Goal: Task Accomplishment & Management: Manage account settings

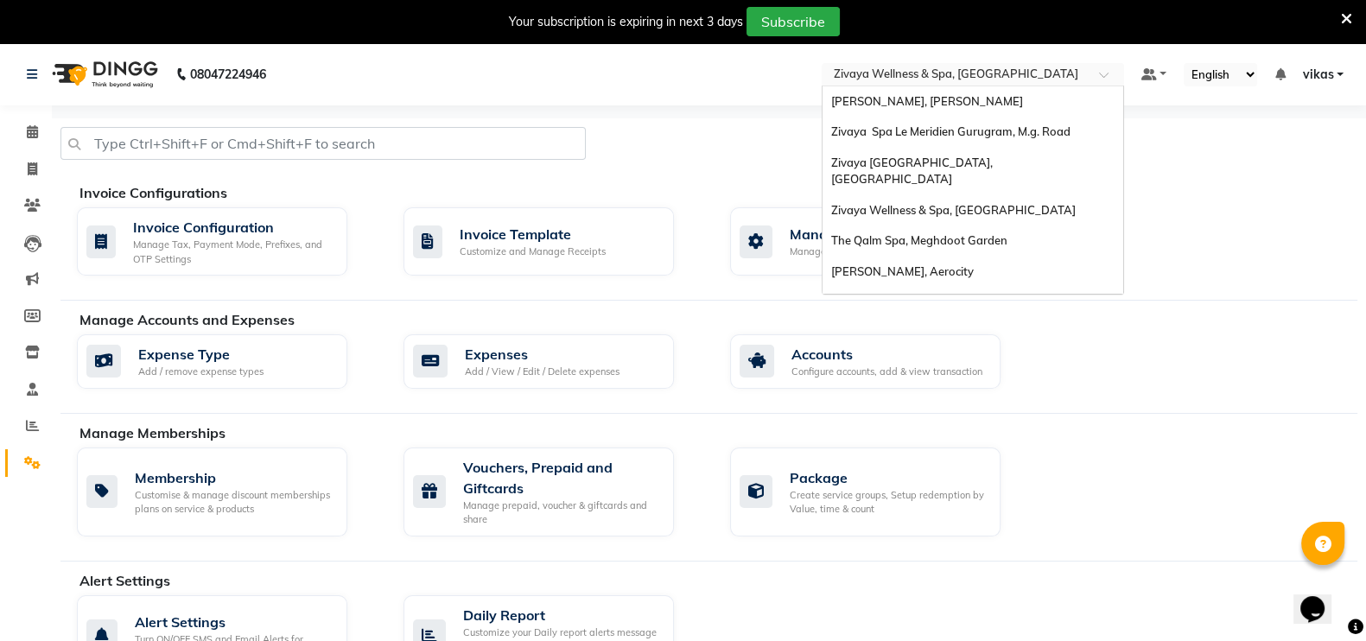
click at [864, 67] on input "text" at bounding box center [955, 75] width 251 height 17
click at [874, 105] on span "[PERSON_NAME], [PERSON_NAME]" at bounding box center [927, 101] width 192 height 14
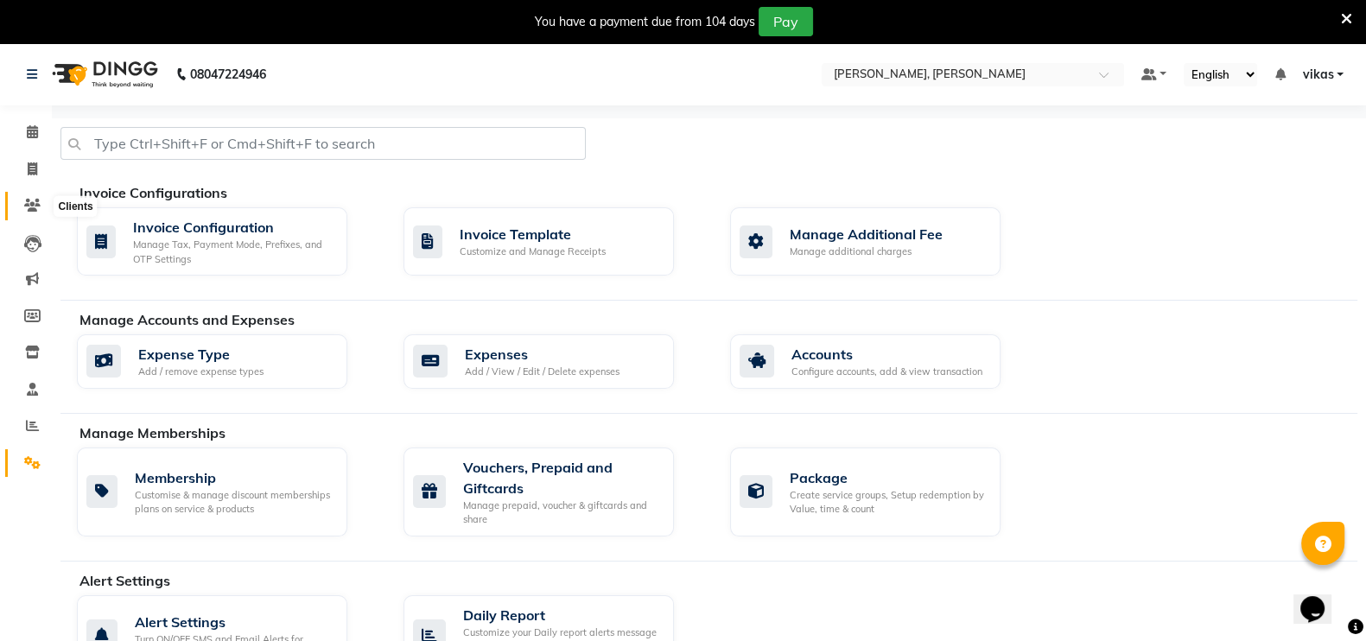
click at [39, 200] on icon at bounding box center [32, 205] width 16 height 13
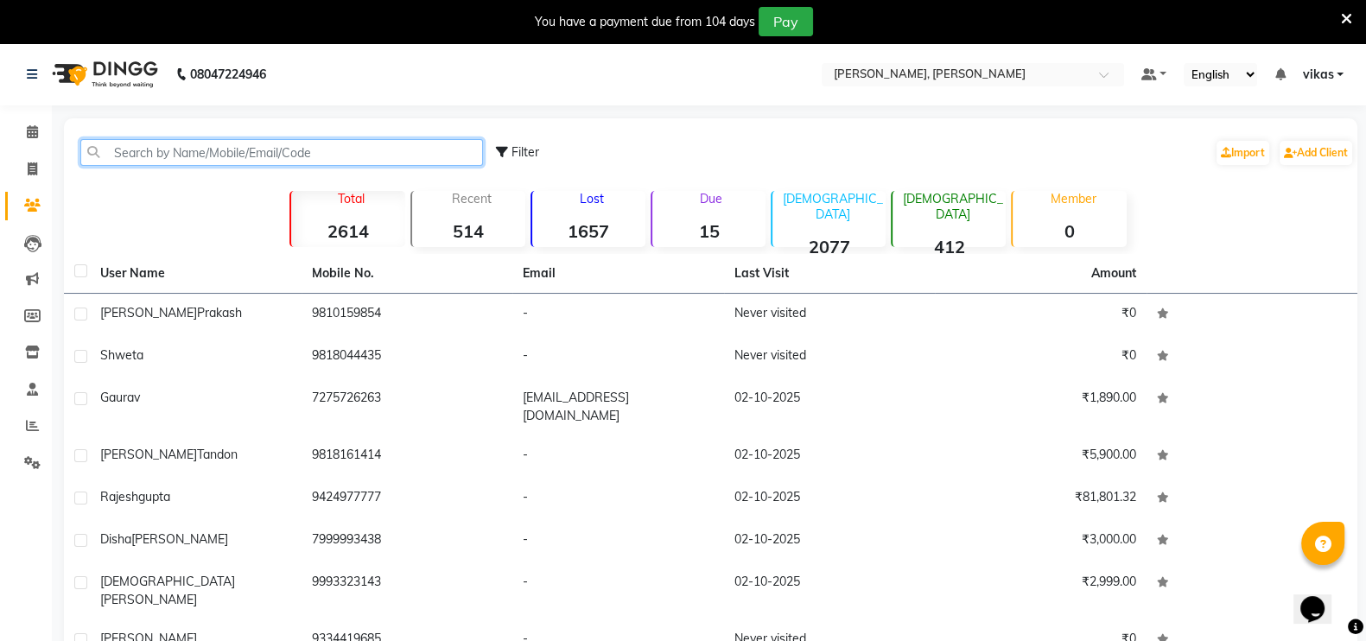
click at [225, 148] on input "text" at bounding box center [281, 152] width 403 height 27
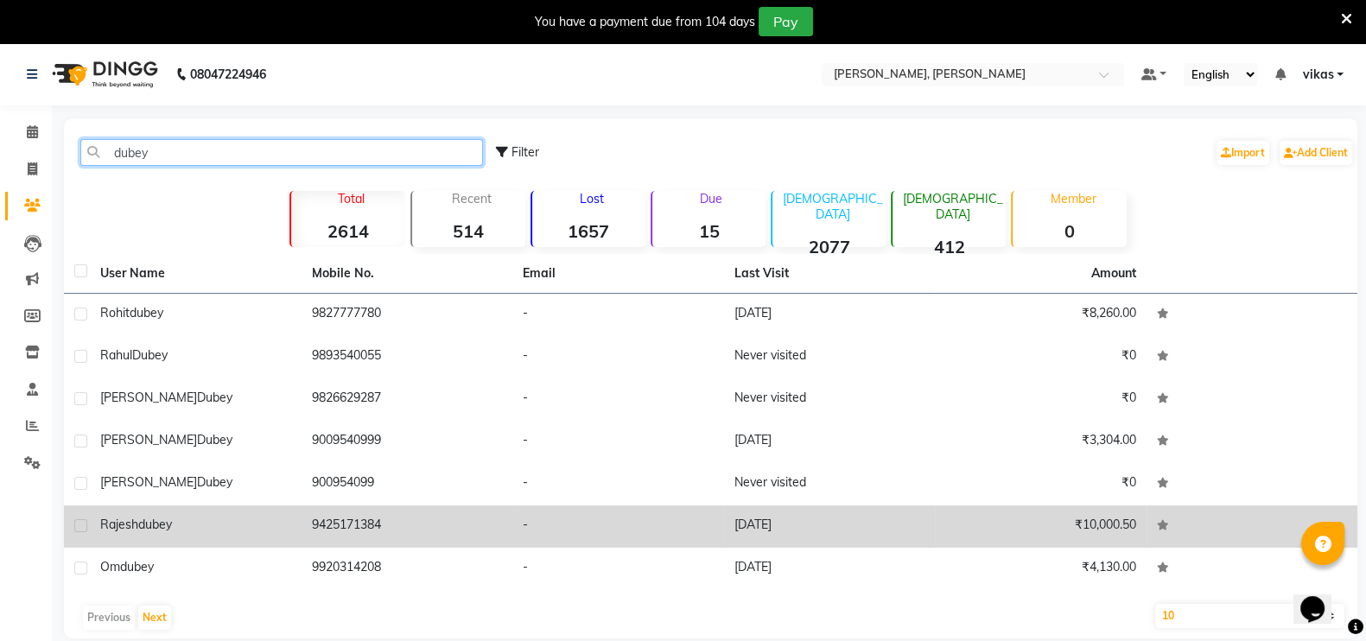
scroll to position [42, 0]
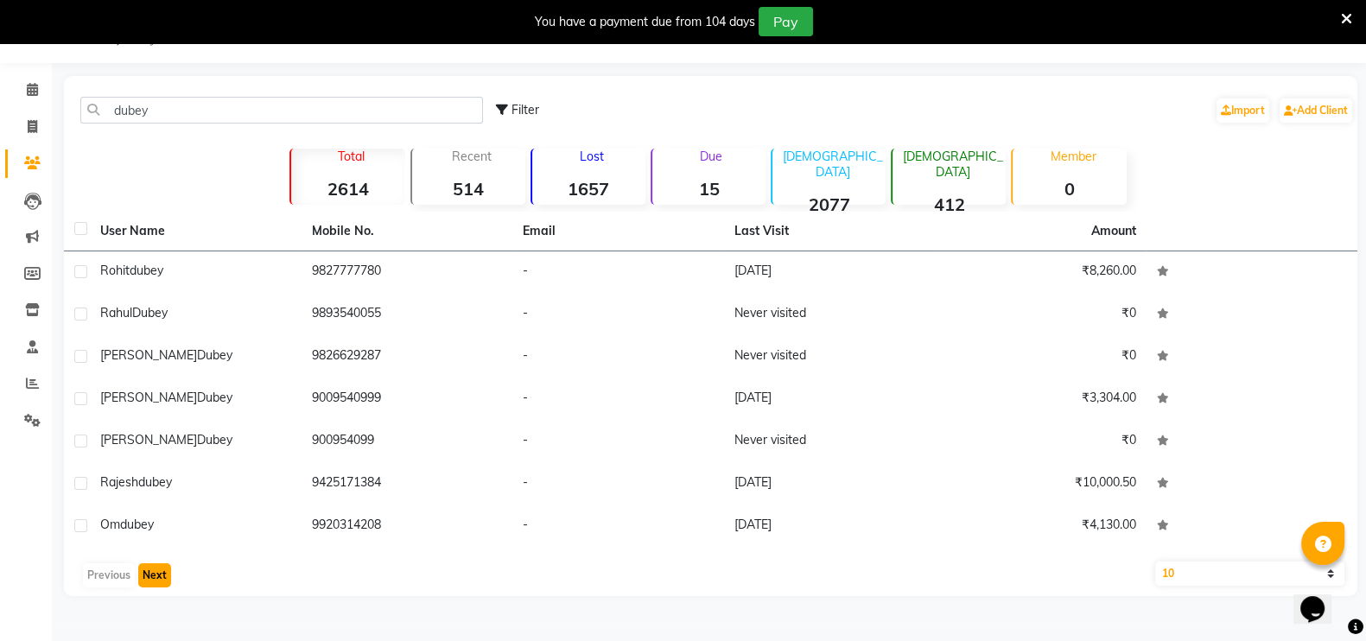
click at [164, 576] on button "Next" at bounding box center [154, 575] width 33 height 24
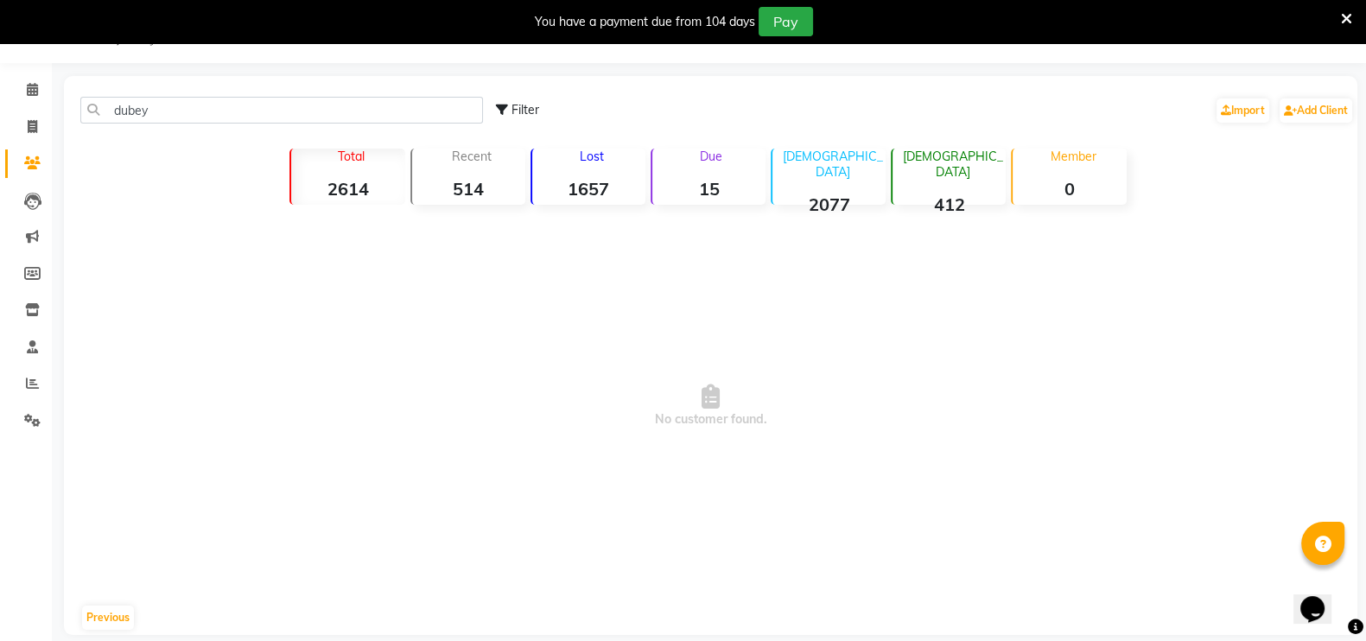
scroll to position [0, 0]
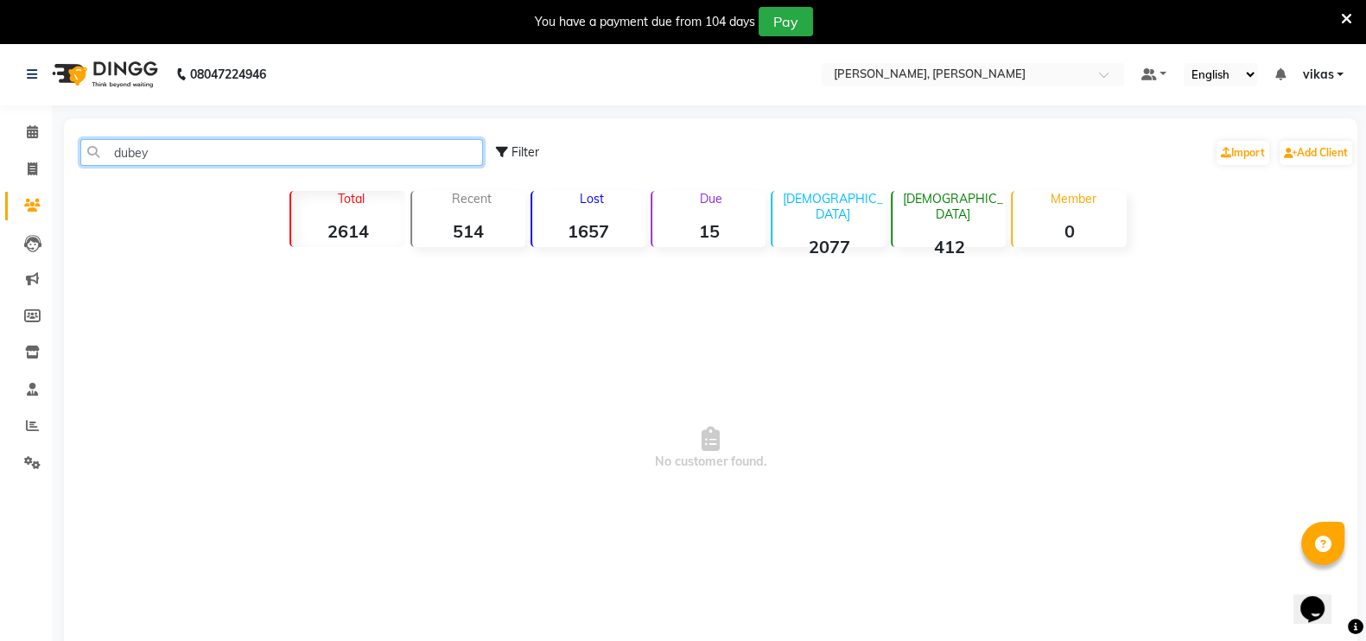
click at [200, 148] on input "dubey" at bounding box center [281, 152] width 403 height 27
type input "d"
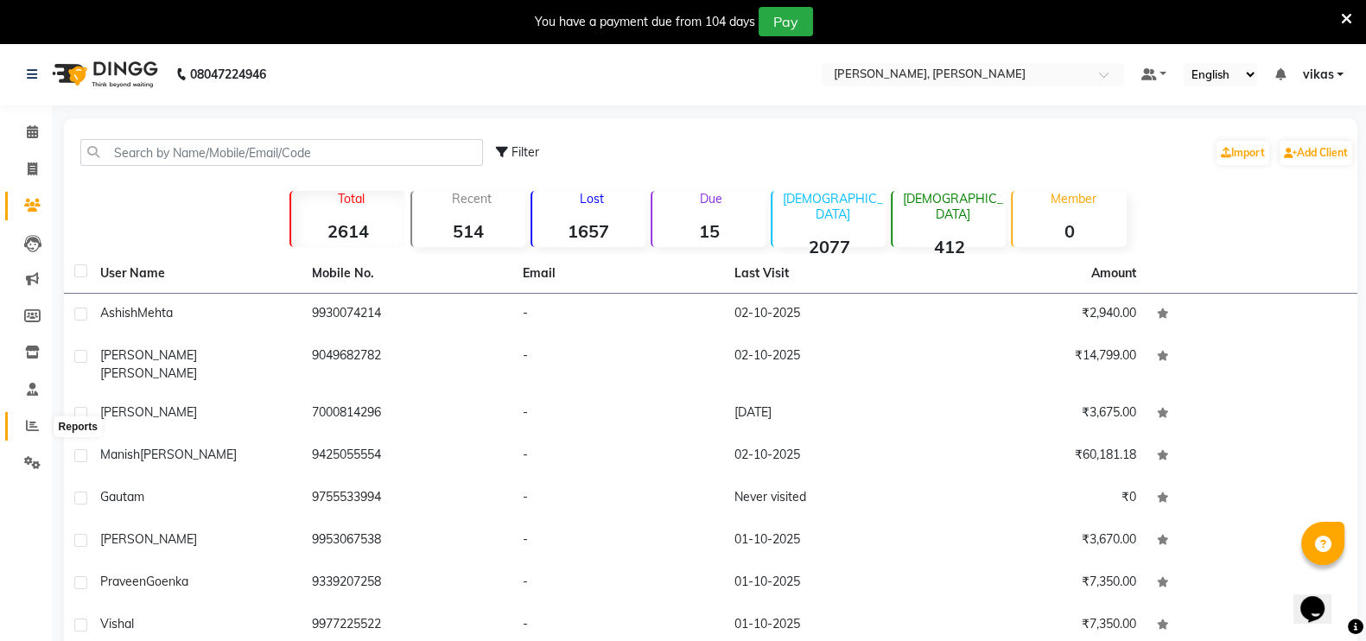
click at [35, 420] on icon at bounding box center [32, 425] width 13 height 13
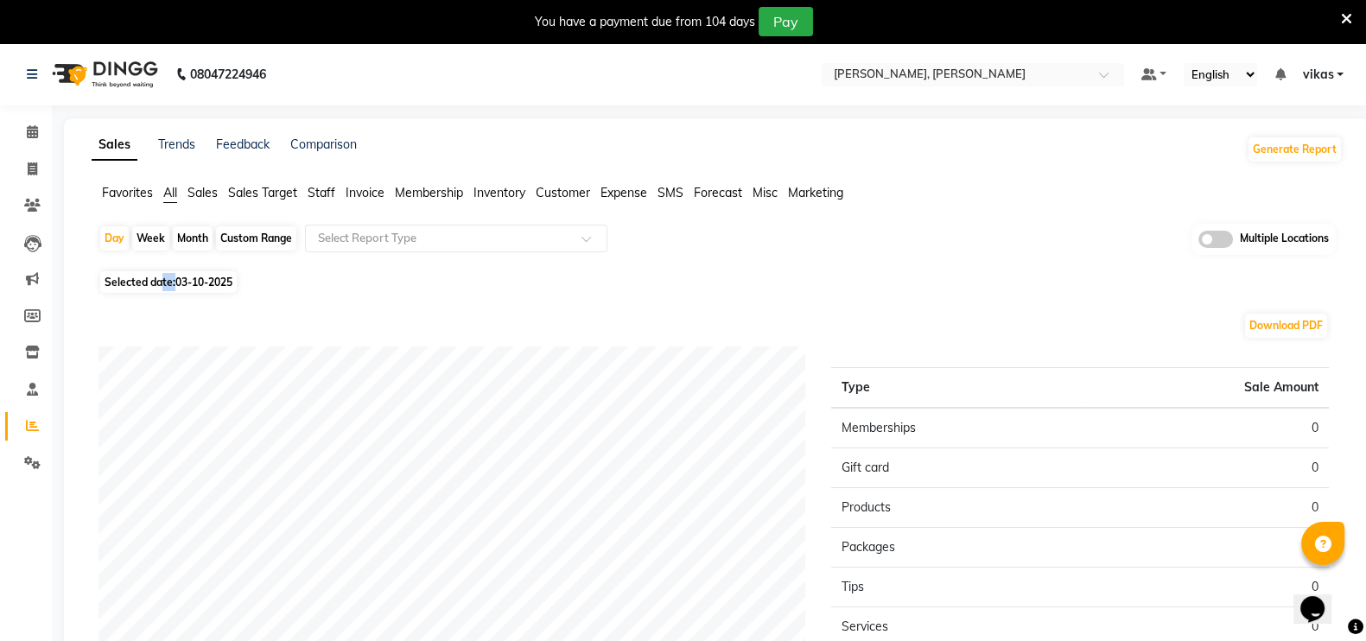
drag, startPoint x: 164, startPoint y: 268, endPoint x: 178, endPoint y: 282, distance: 19.5
click at [178, 282] on div "Day Week Month Custom Range Select Report Type Multiple Locations Selected date…" at bounding box center [717, 543] width 1251 height 638
click at [178, 282] on span "03-10-2025" at bounding box center [203, 282] width 57 height 13
select select "10"
select select "2025"
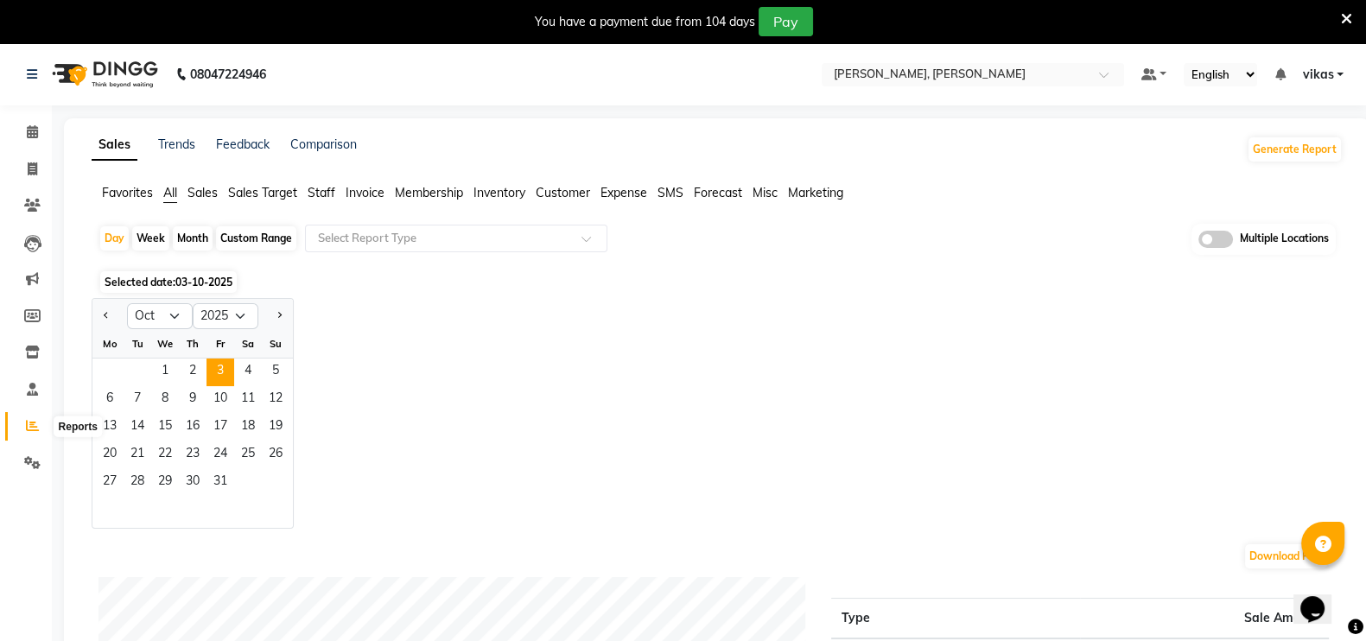
click at [39, 431] on span at bounding box center [32, 426] width 30 height 20
click at [34, 199] on icon at bounding box center [32, 205] width 16 height 13
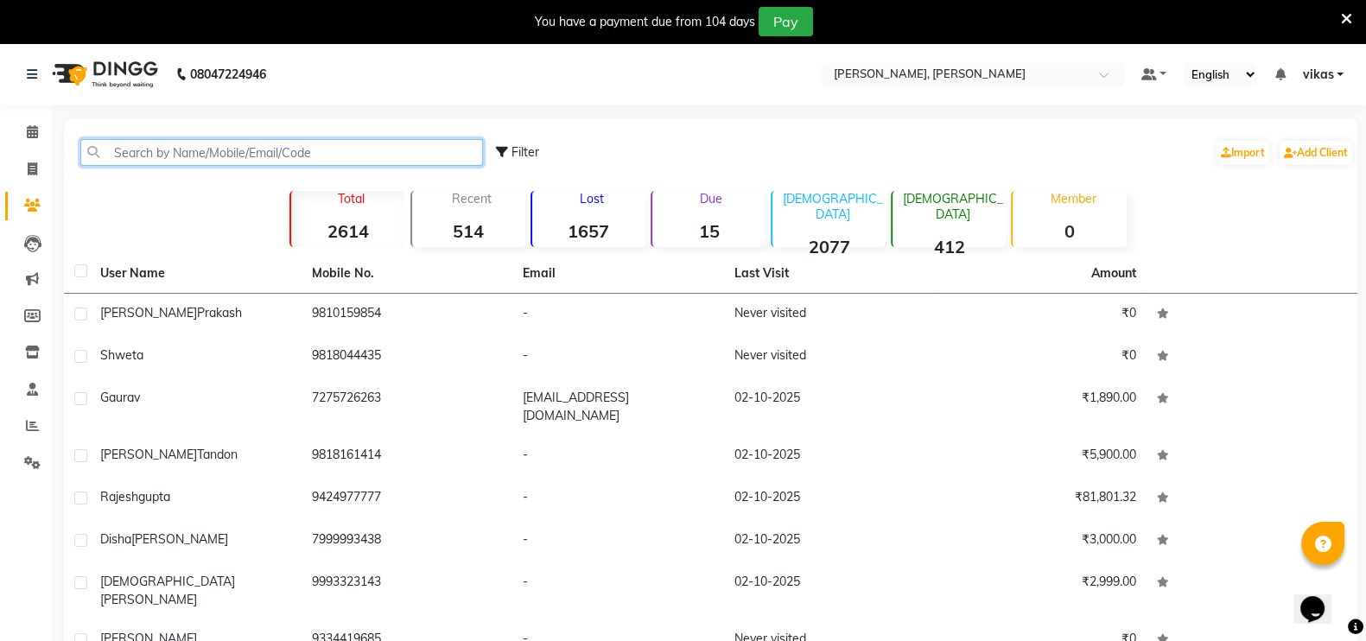
click at [287, 146] on input "text" at bounding box center [281, 152] width 403 height 27
type input "v"
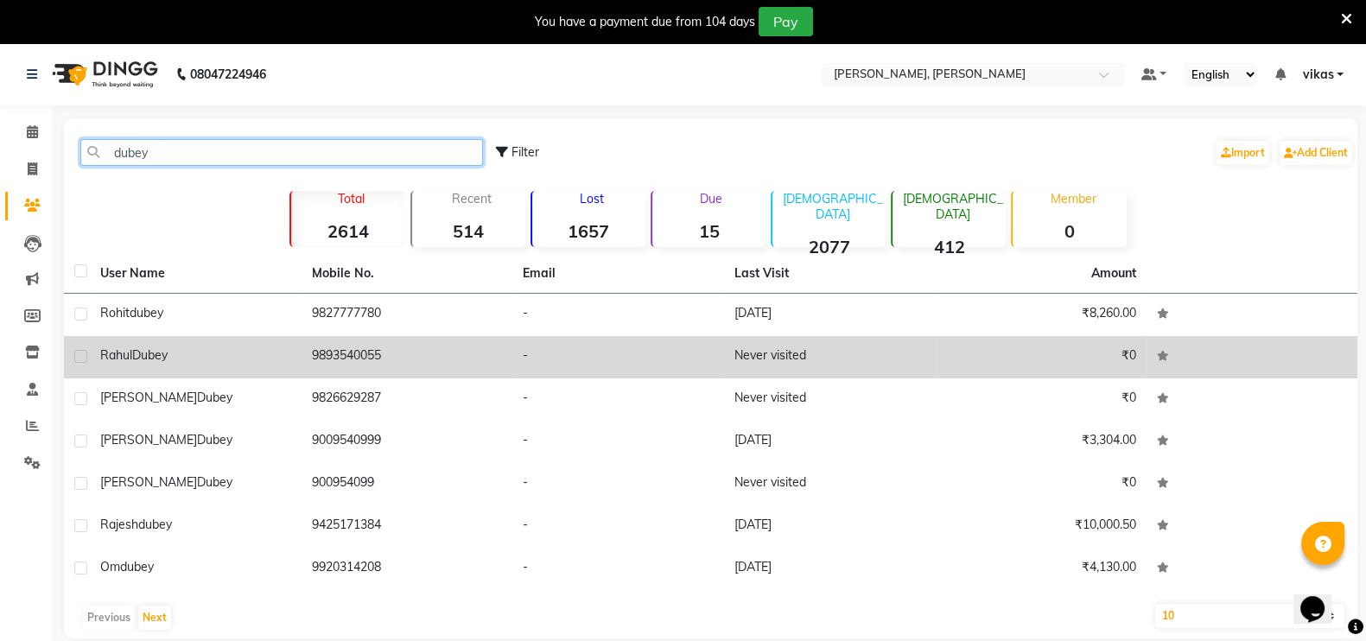
scroll to position [42, 0]
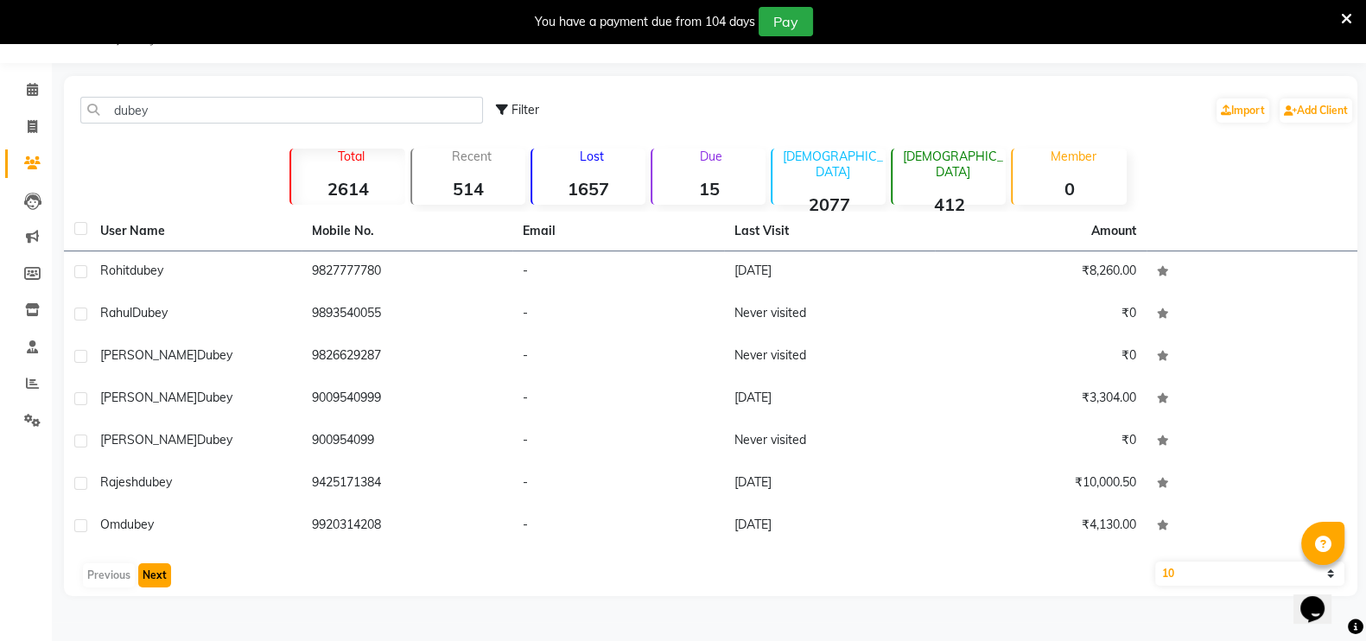
click at [138, 568] on button "Next" at bounding box center [154, 575] width 33 height 24
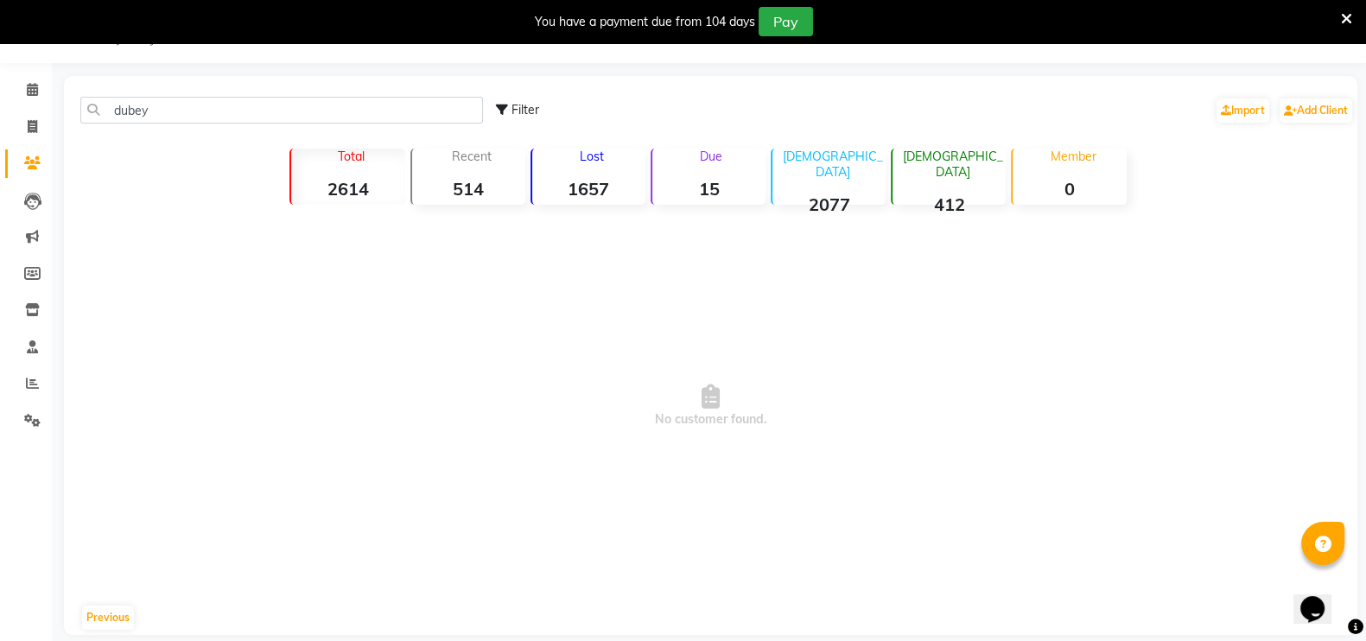
click at [118, 604] on div "Previous" at bounding box center [121, 618] width 108 height 28
click at [117, 611] on button "Previous" at bounding box center [108, 618] width 52 height 24
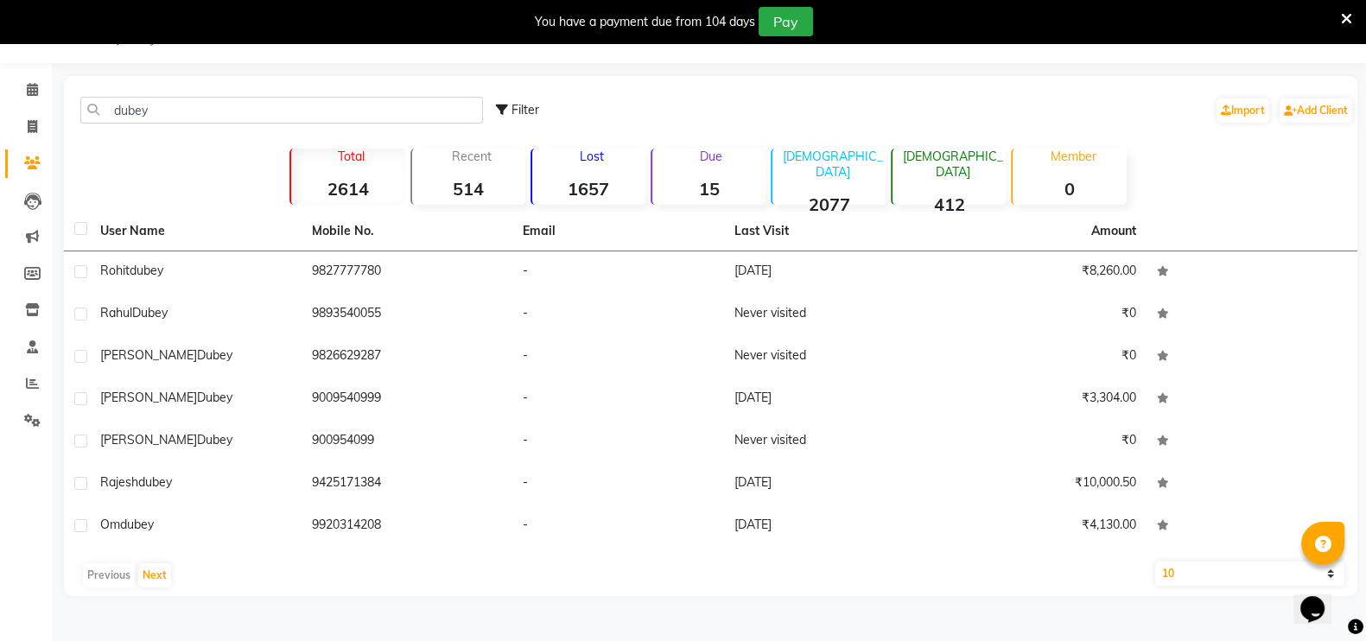
click at [30, 143] on li "Invoice" at bounding box center [26, 127] width 52 height 37
click at [35, 154] on span at bounding box center [32, 164] width 30 height 20
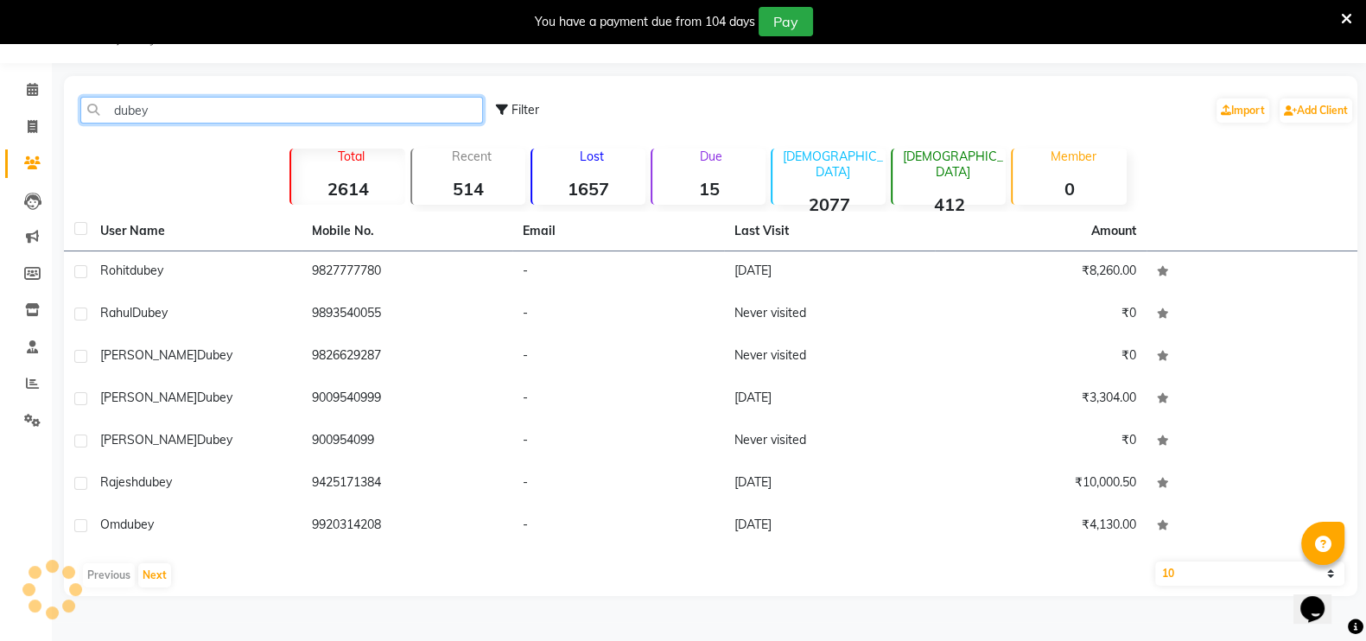
click at [343, 113] on input "dubey" at bounding box center [281, 110] width 403 height 27
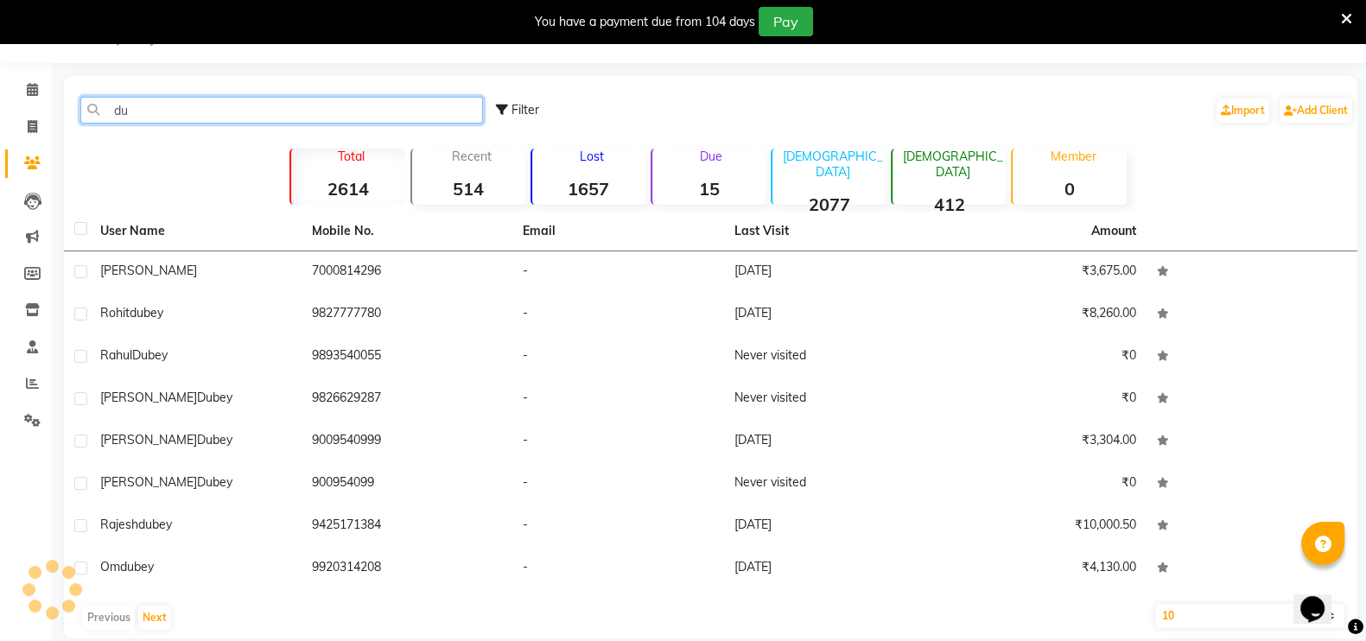
type input "d"
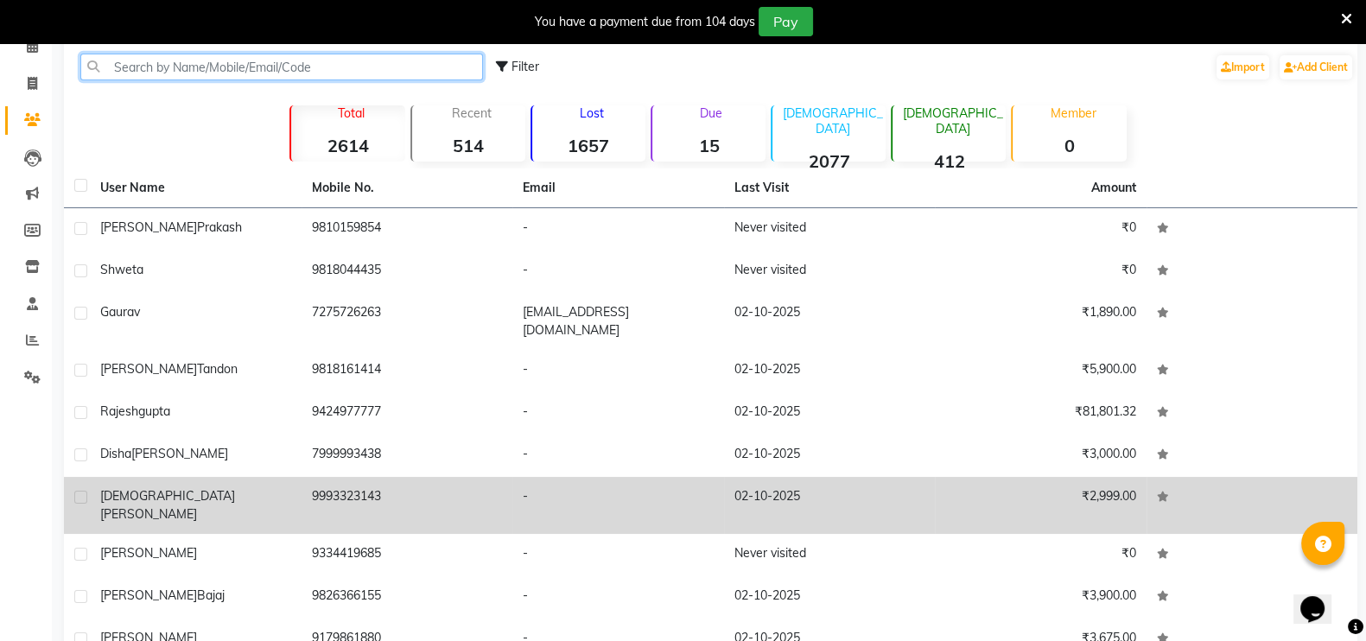
scroll to position [150, 0]
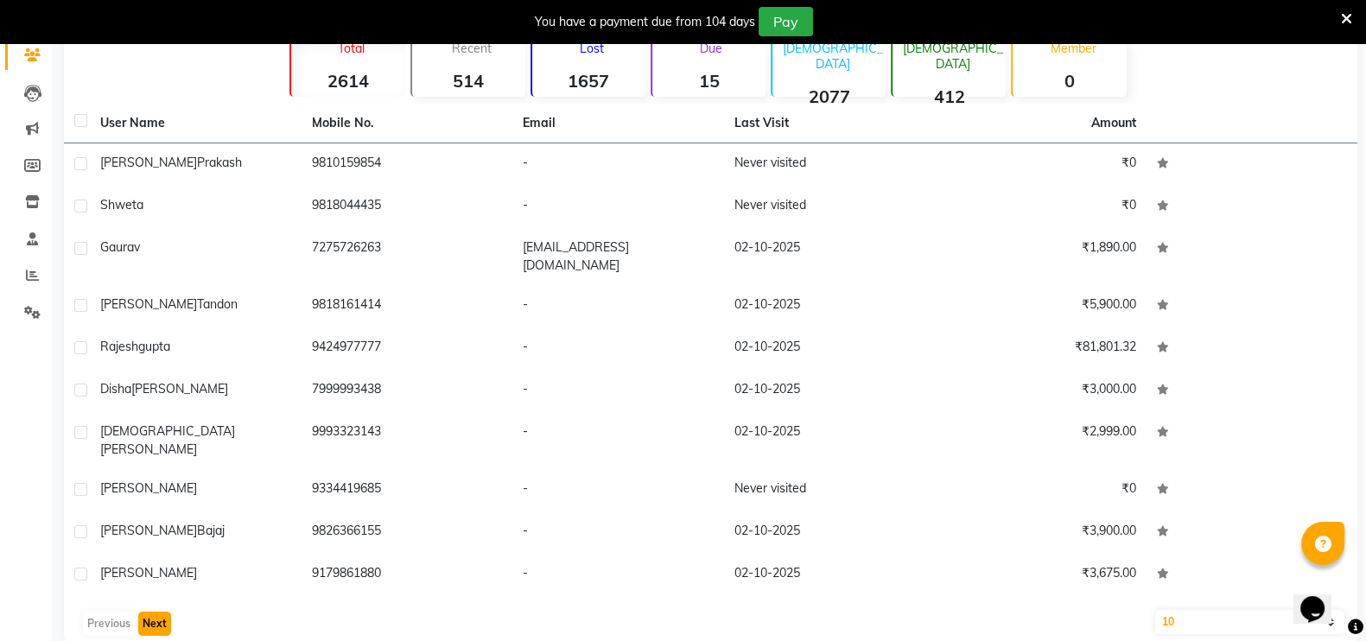
click at [147, 612] on button "Next" at bounding box center [154, 624] width 33 height 24
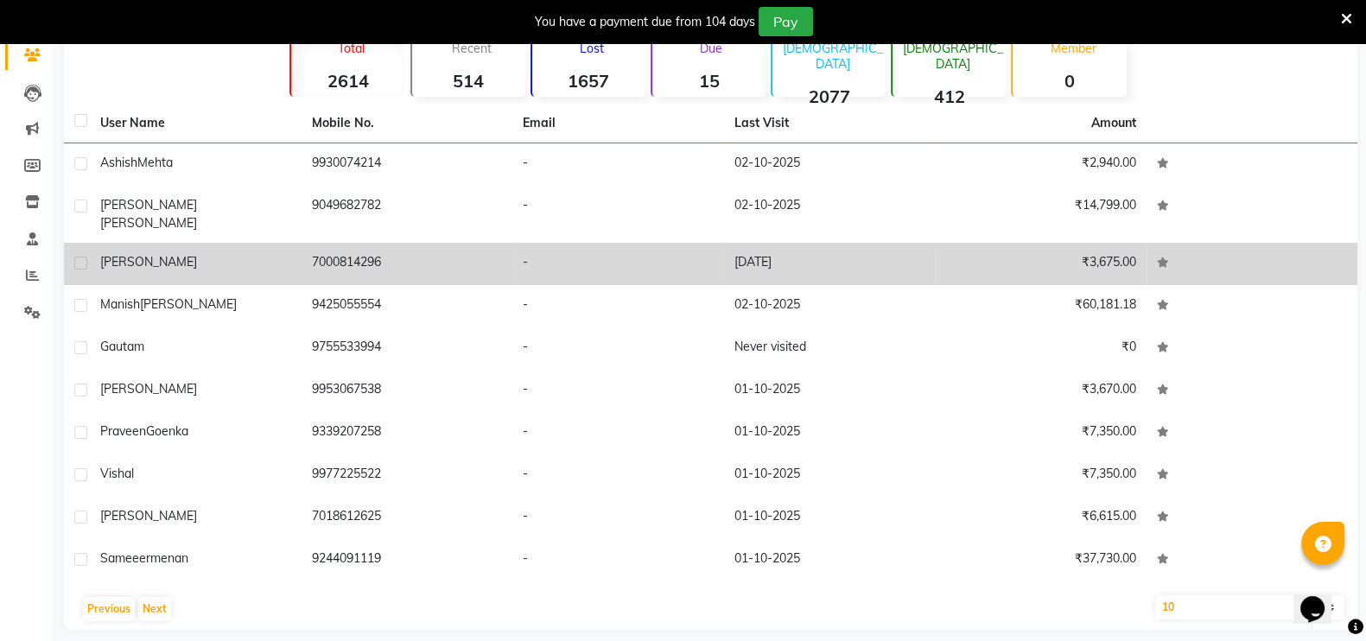
click at [177, 257] on td "Viday Dube" at bounding box center [196, 264] width 212 height 42
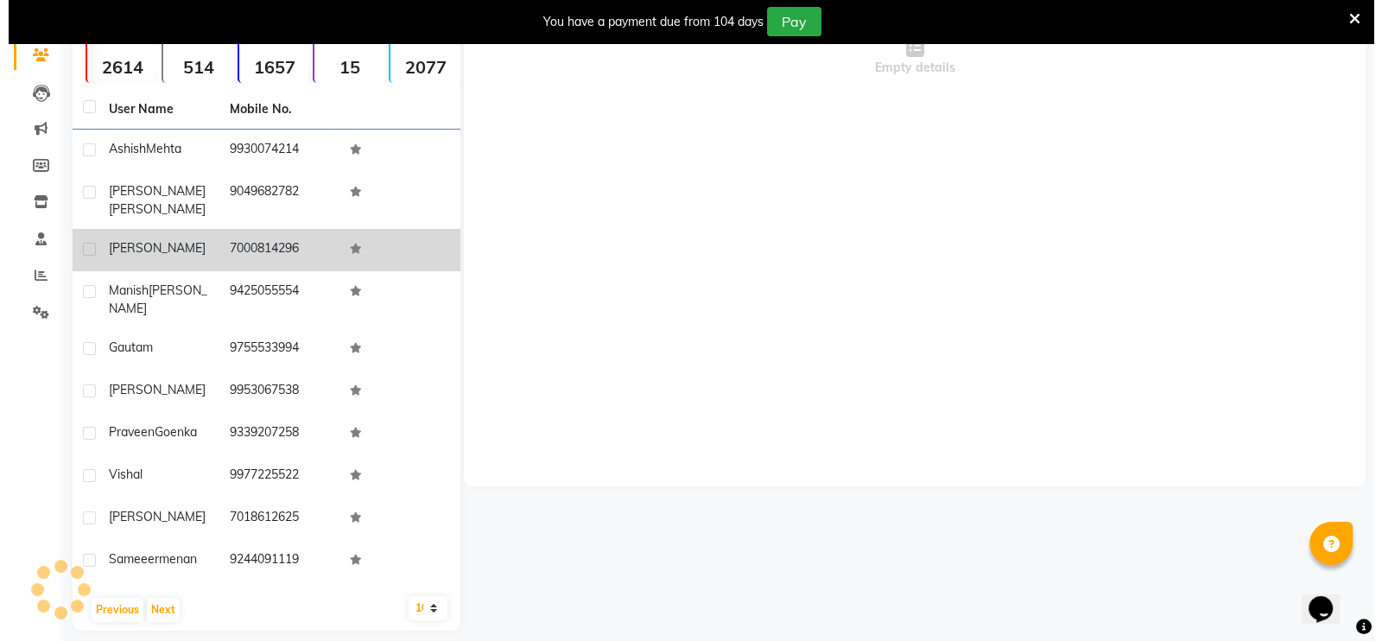
scroll to position [136, 0]
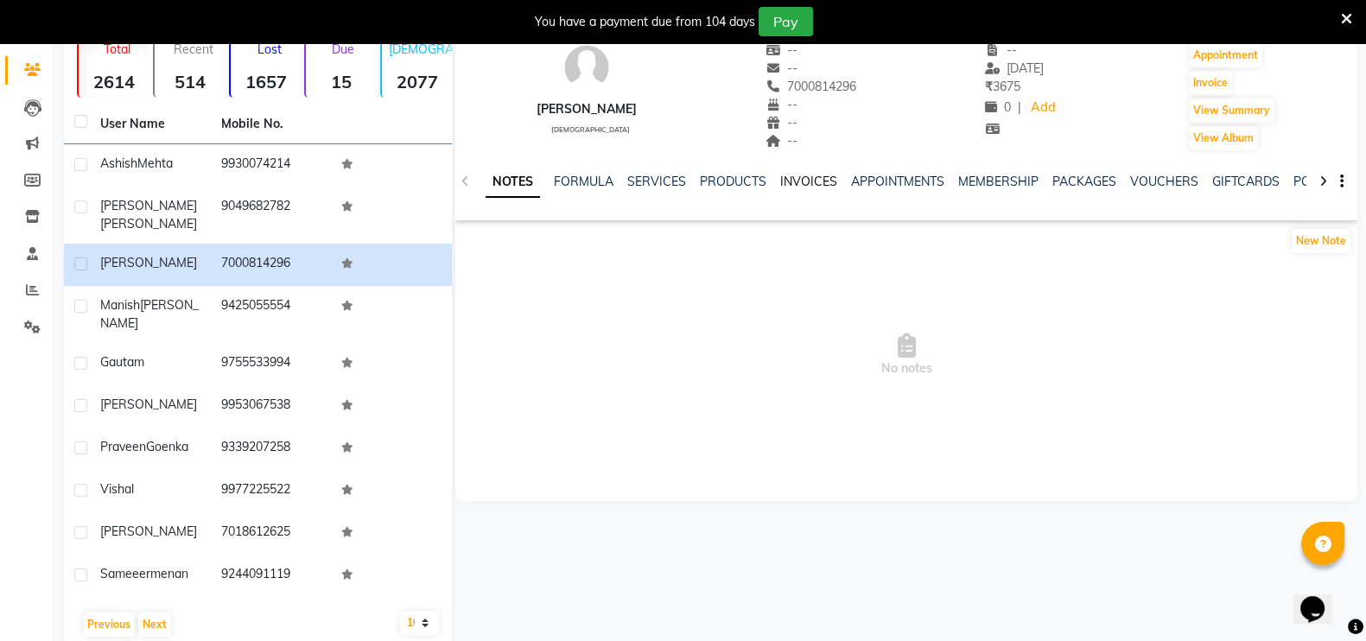
click at [791, 179] on link "INVOICES" at bounding box center [808, 182] width 57 height 16
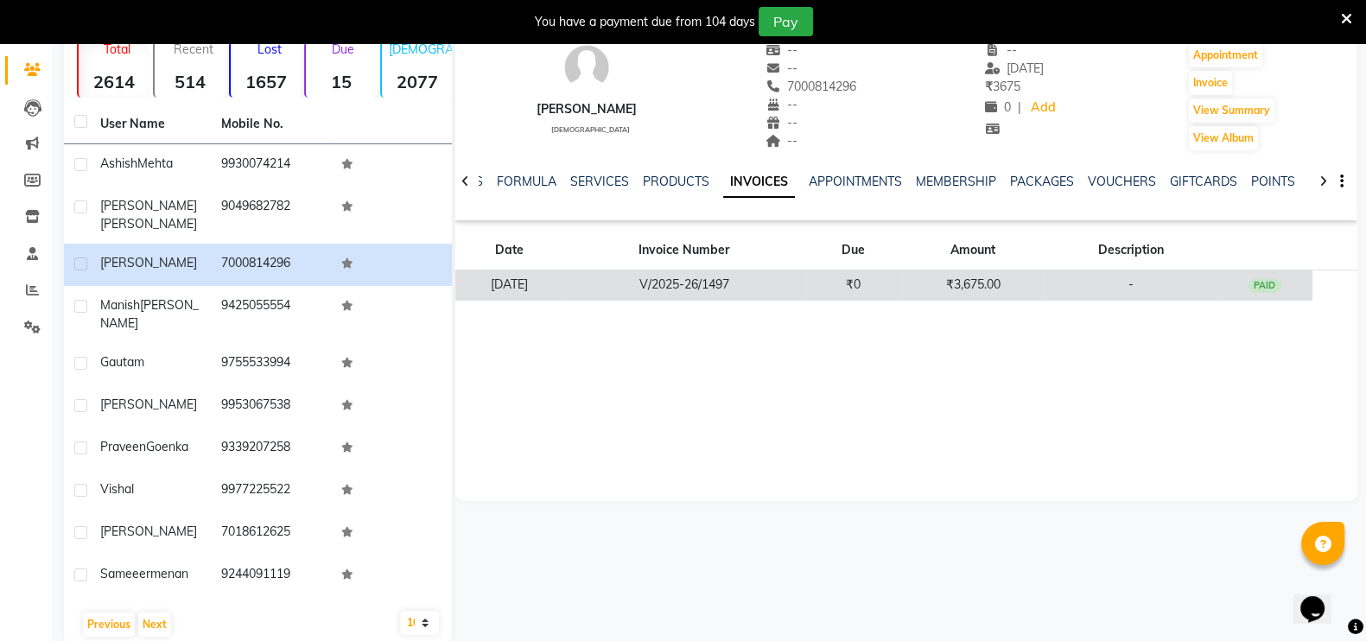
click at [805, 283] on td "V/2025-26/1497" at bounding box center [683, 285] width 243 height 30
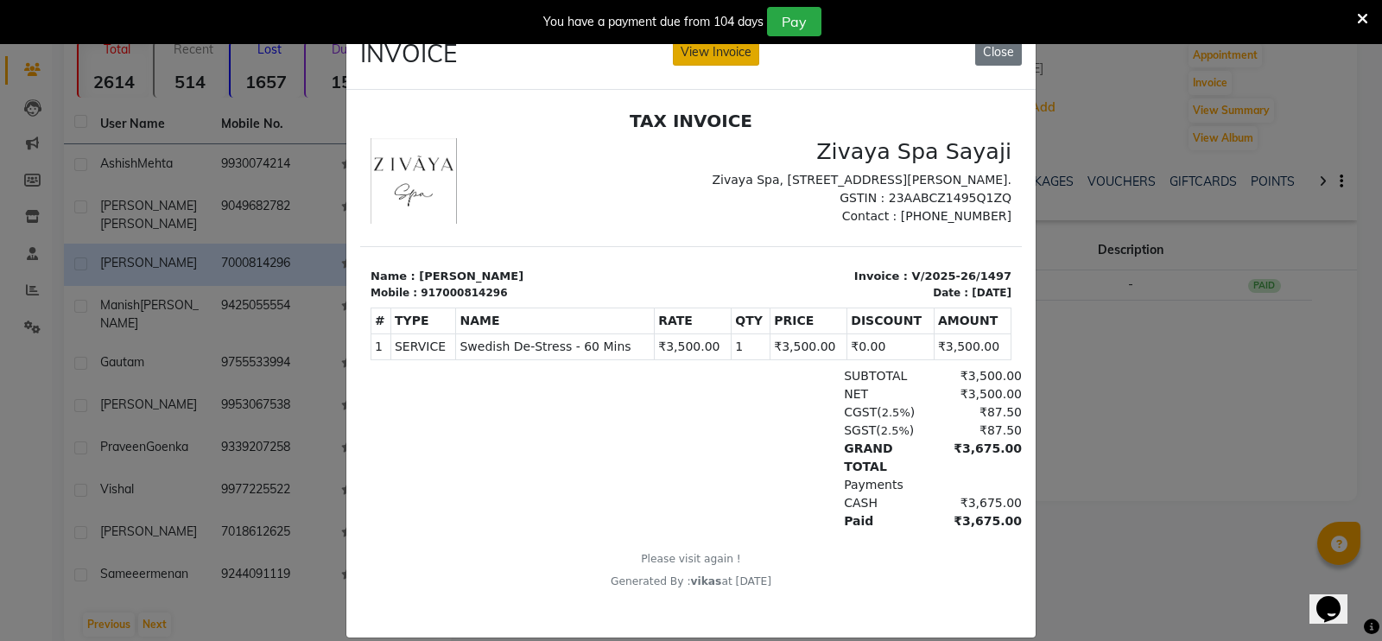
click at [695, 55] on button "View Invoice" at bounding box center [716, 52] width 86 height 27
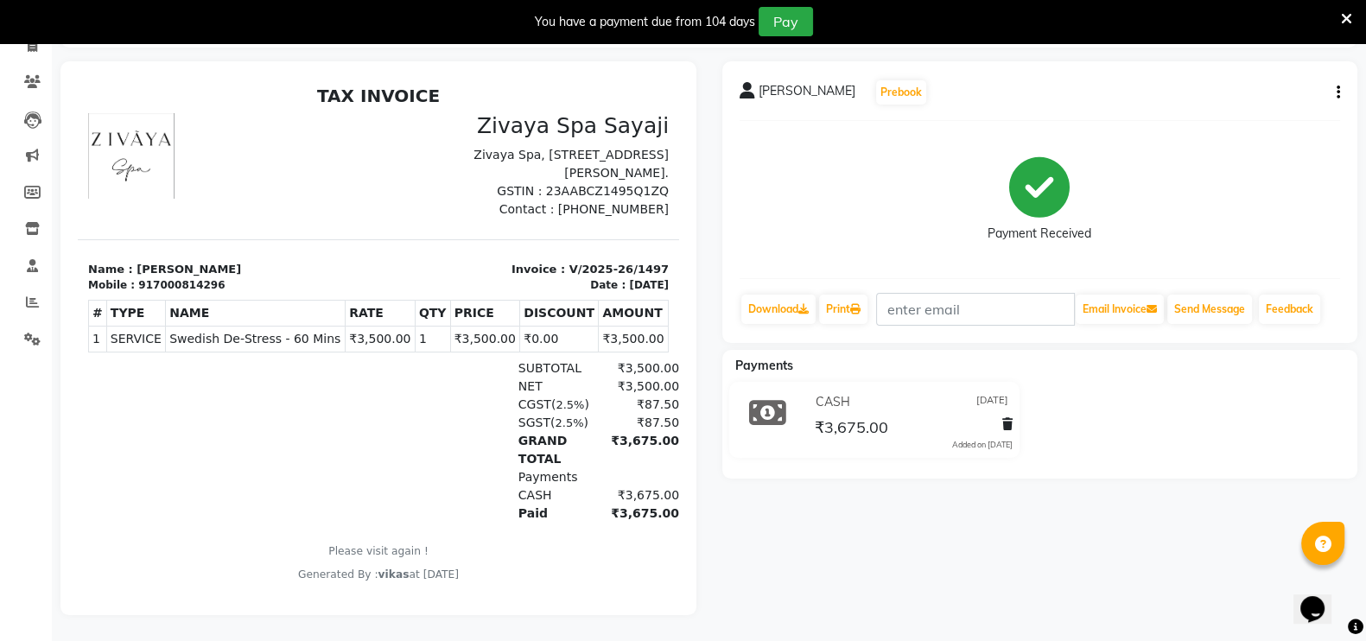
click at [1348, 17] on icon at bounding box center [1346, 19] width 11 height 16
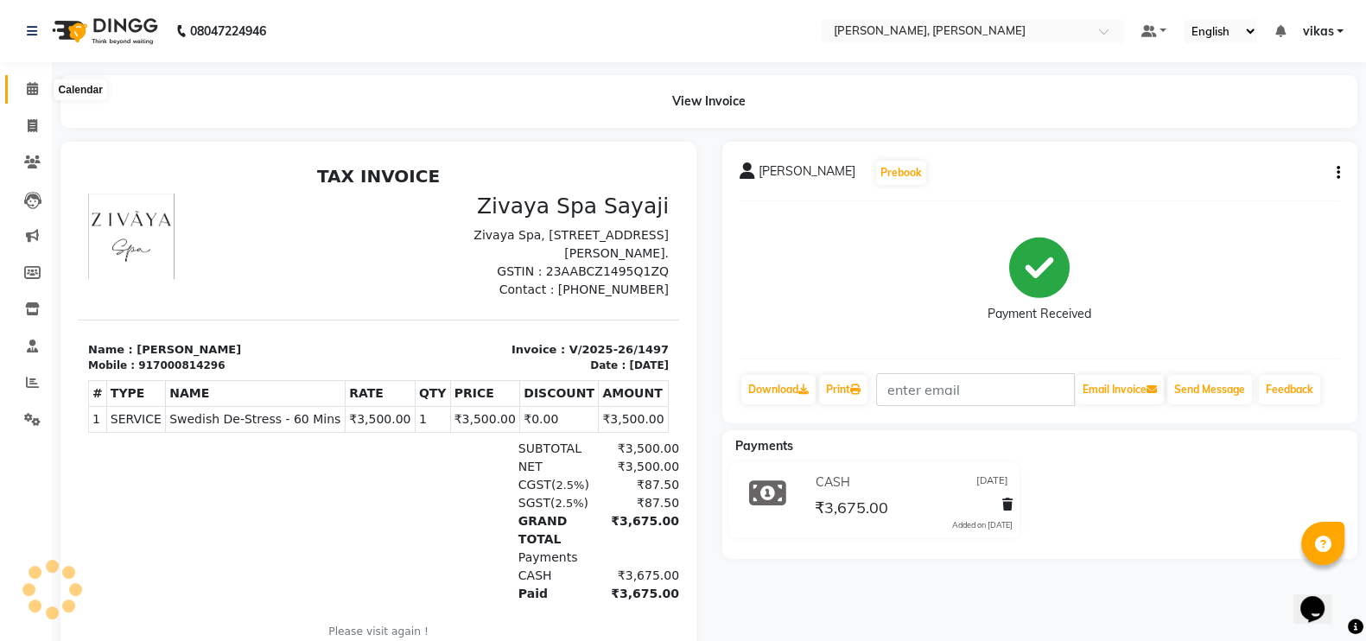
click at [24, 93] on span at bounding box center [32, 89] width 30 height 20
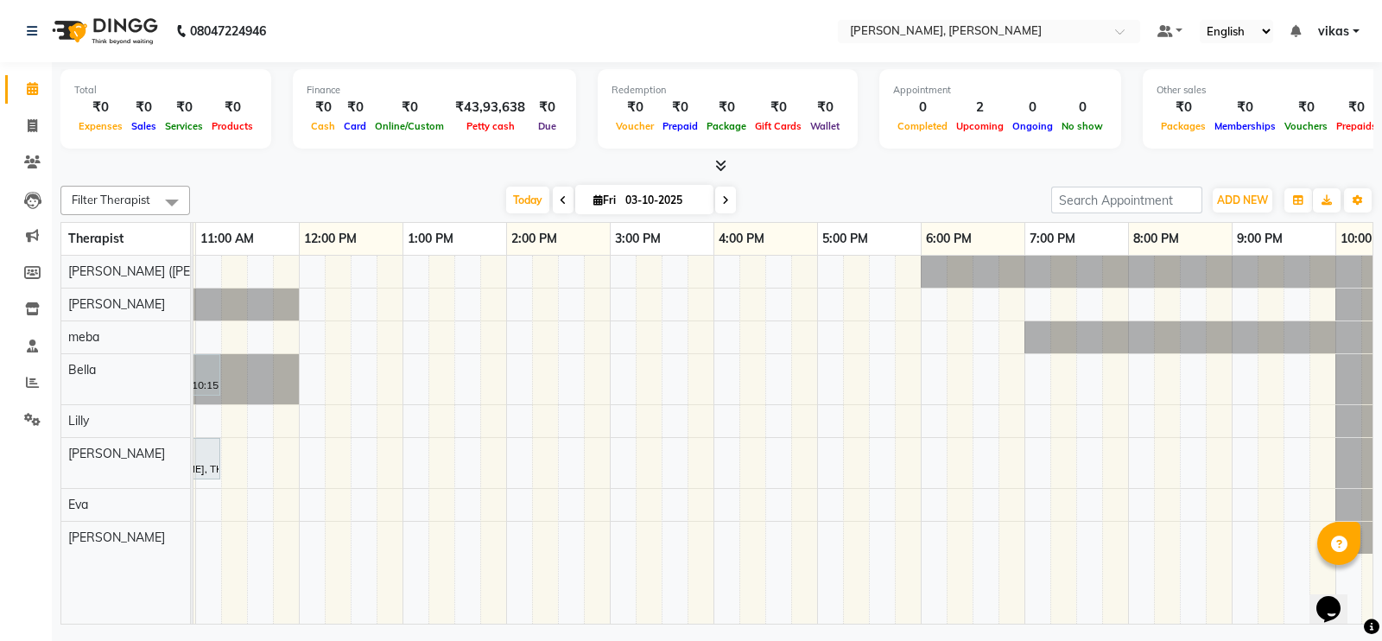
scroll to position [0, 417]
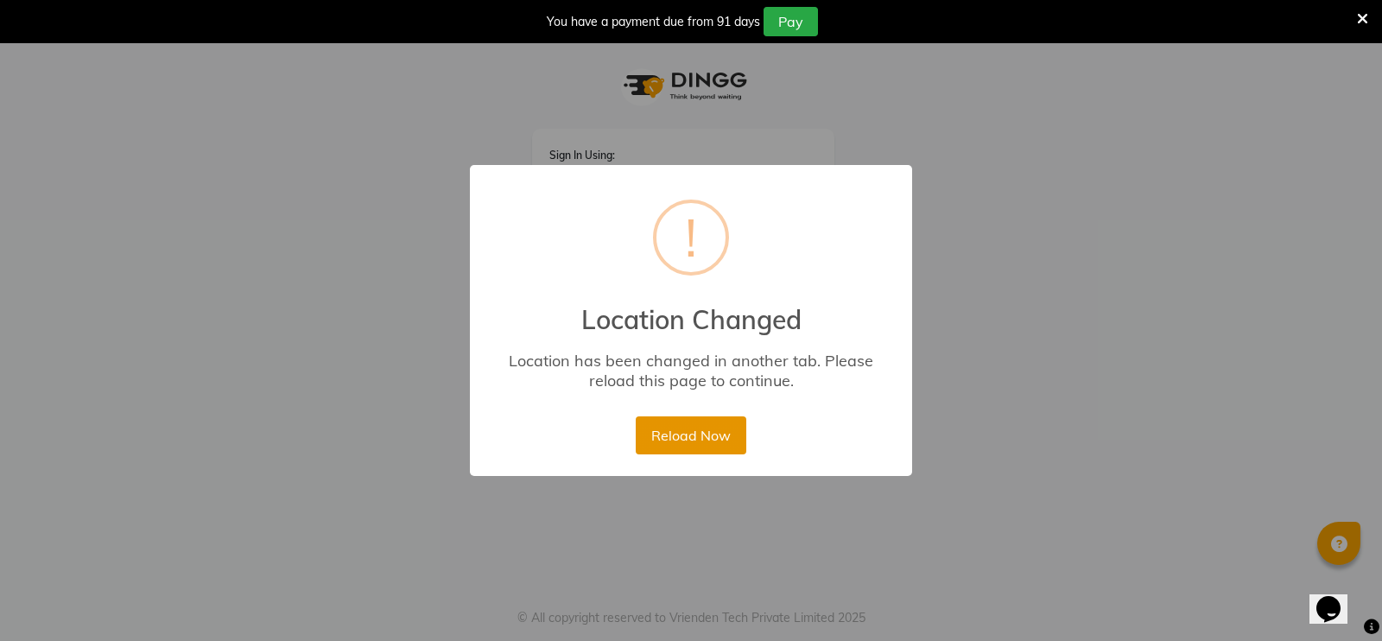
click at [698, 434] on button "Reload Now" at bounding box center [691, 435] width 110 height 38
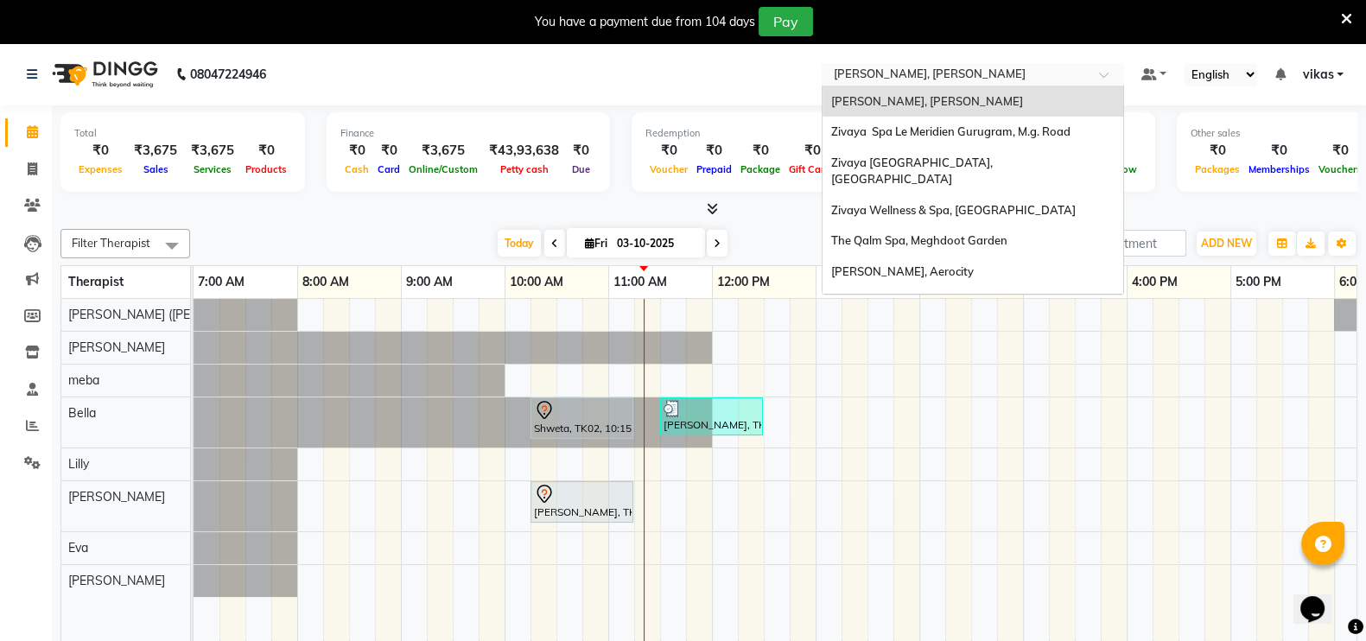
click at [857, 64] on div "Select Location × [PERSON_NAME], [PERSON_NAME]" at bounding box center [972, 74] width 302 height 23
click at [891, 233] on span "The Qalm Spa, Meghdoot Garden" at bounding box center [919, 240] width 176 height 14
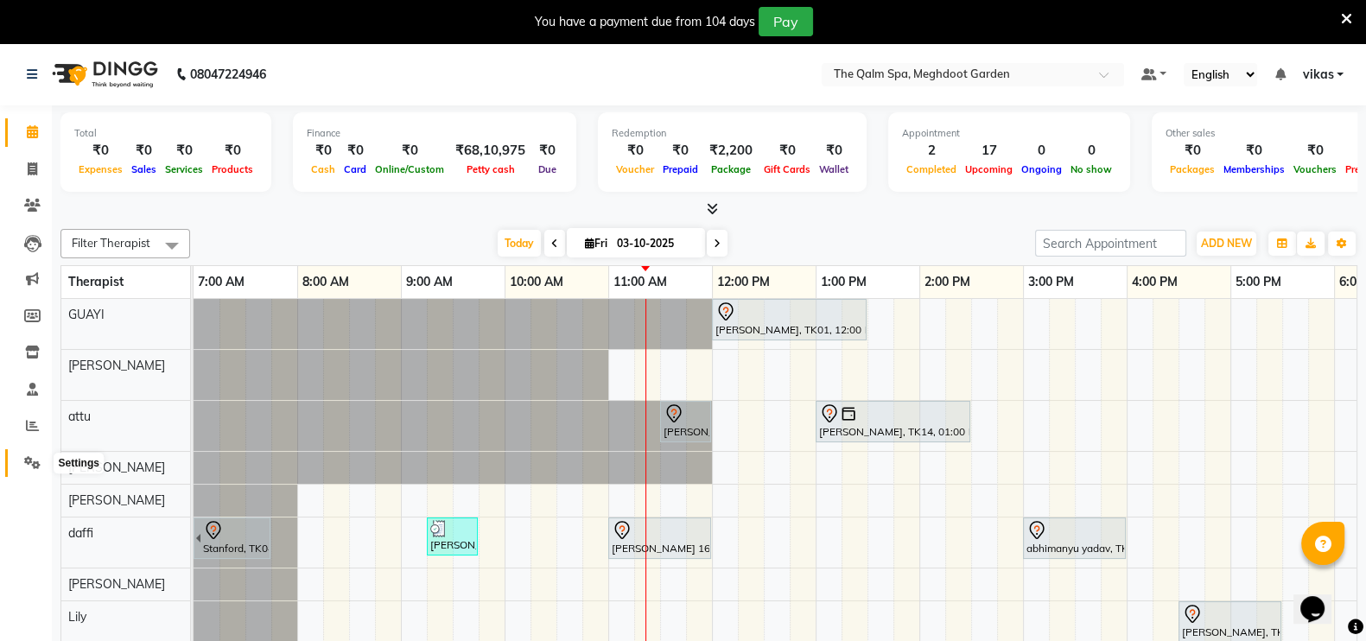
click at [22, 466] on span at bounding box center [32, 463] width 30 height 20
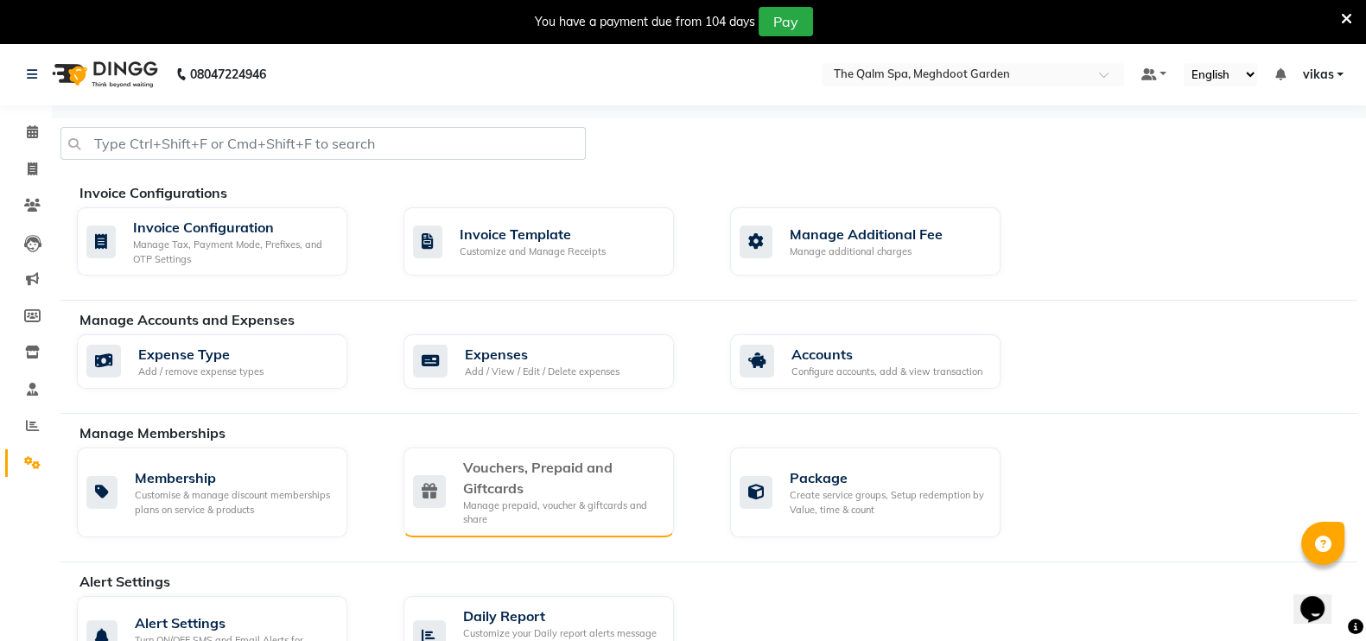
scroll to position [304, 0]
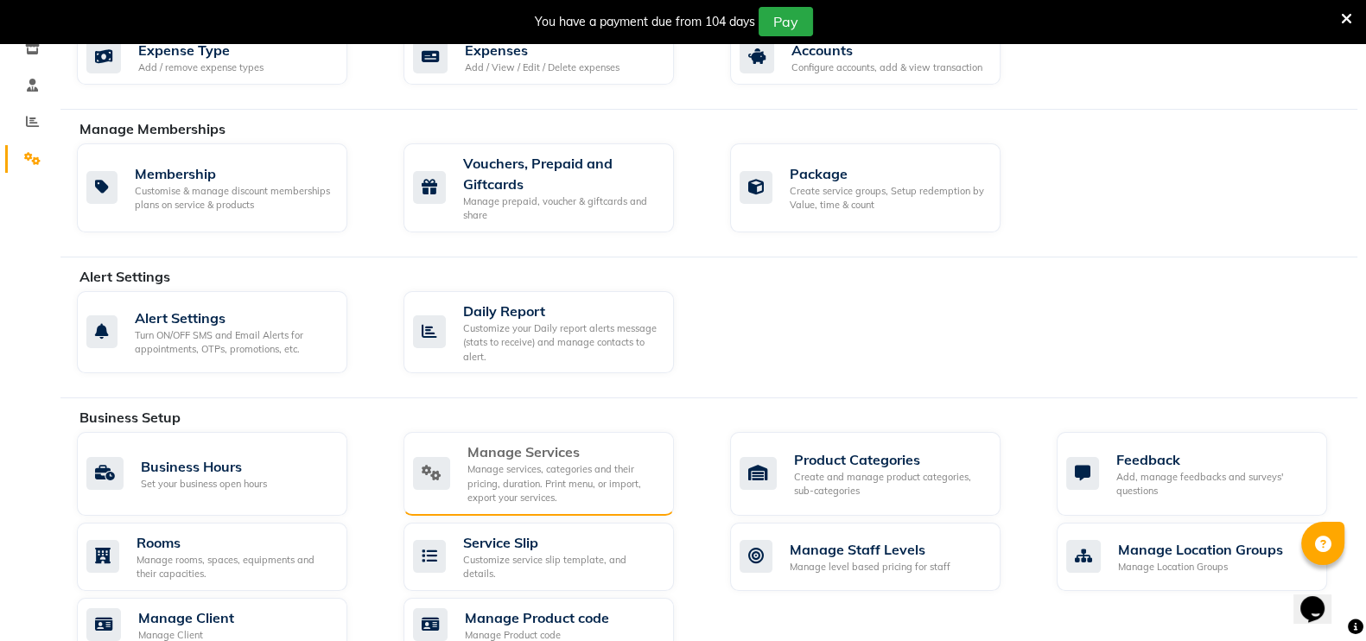
click at [497, 473] on div "Manage services, categories and their pricing, duration. Print menu, or import,…" at bounding box center [563, 483] width 193 height 43
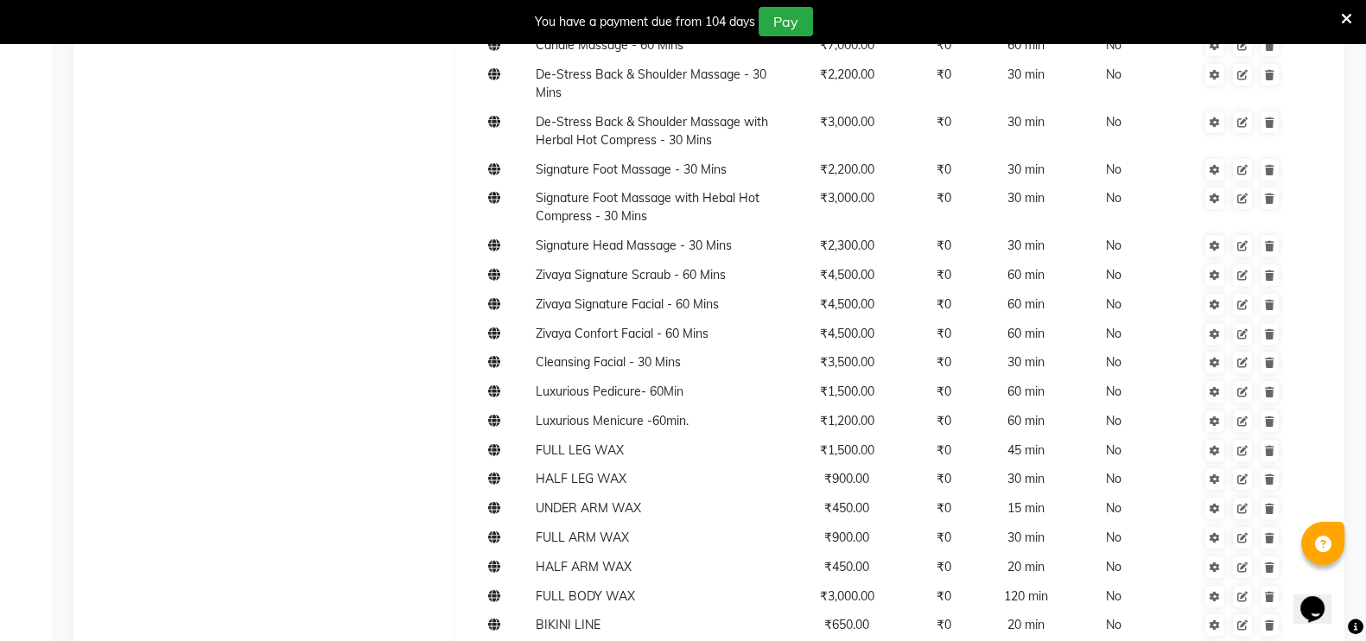
scroll to position [1047, 0]
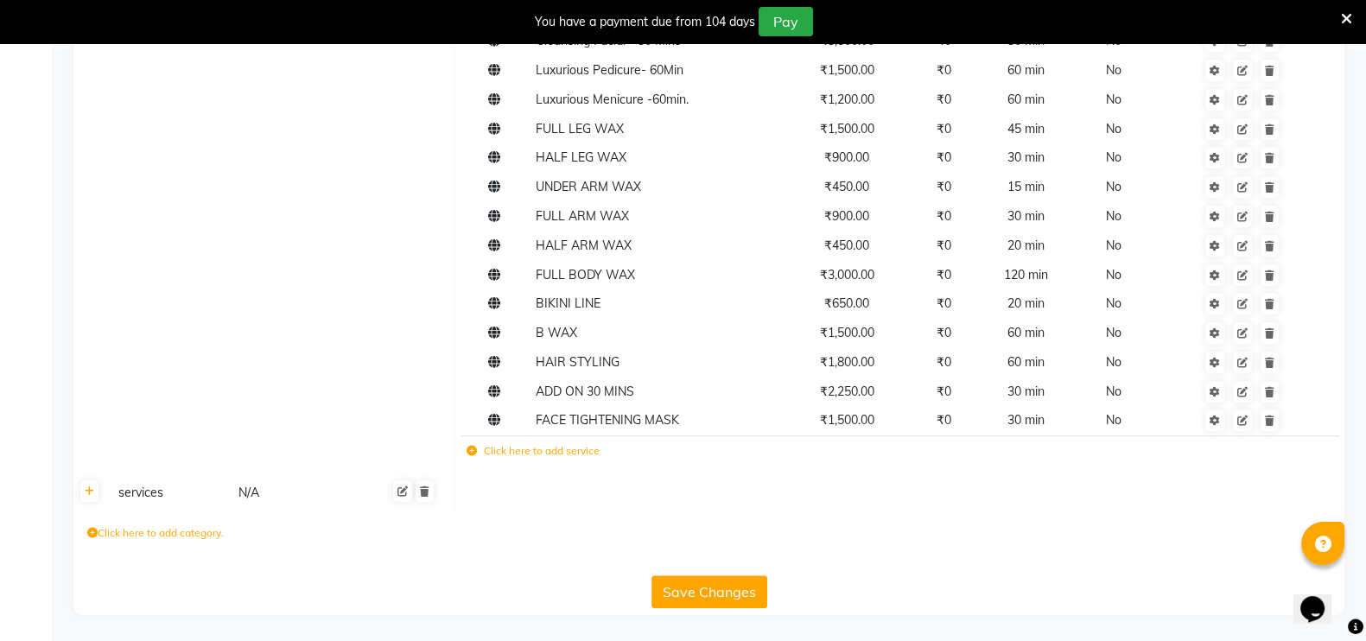
click at [148, 500] on div "services" at bounding box center [170, 493] width 118 height 22
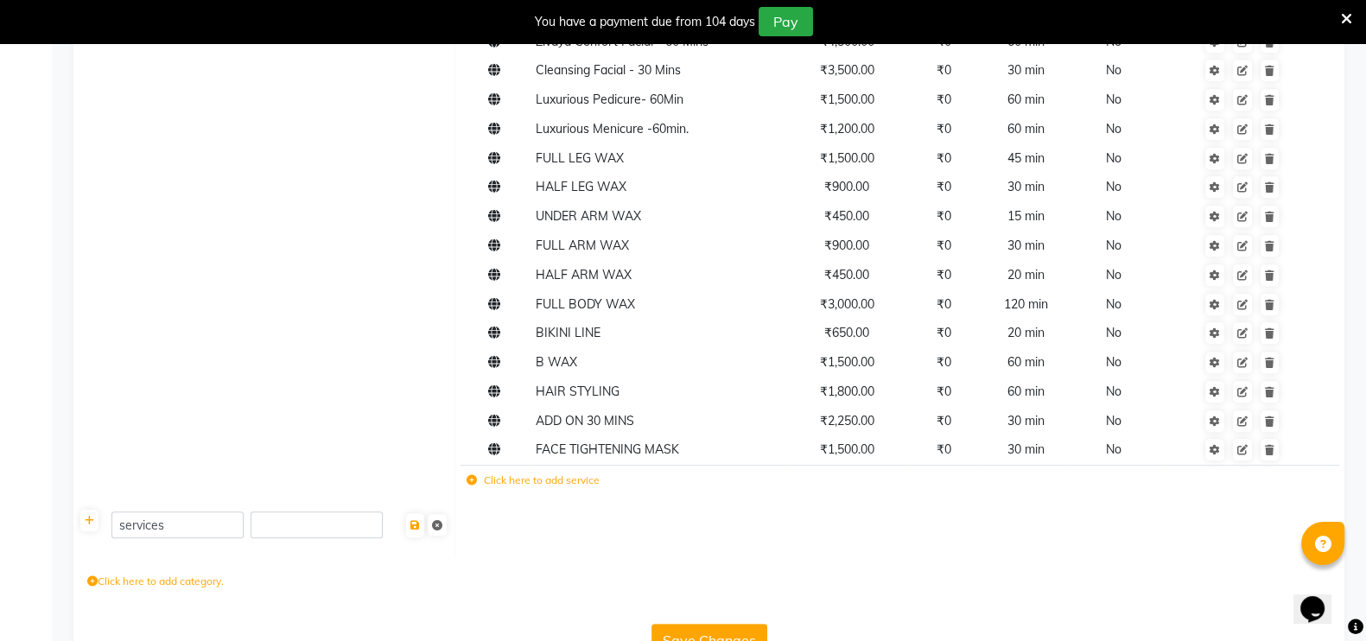
scroll to position [1067, 0]
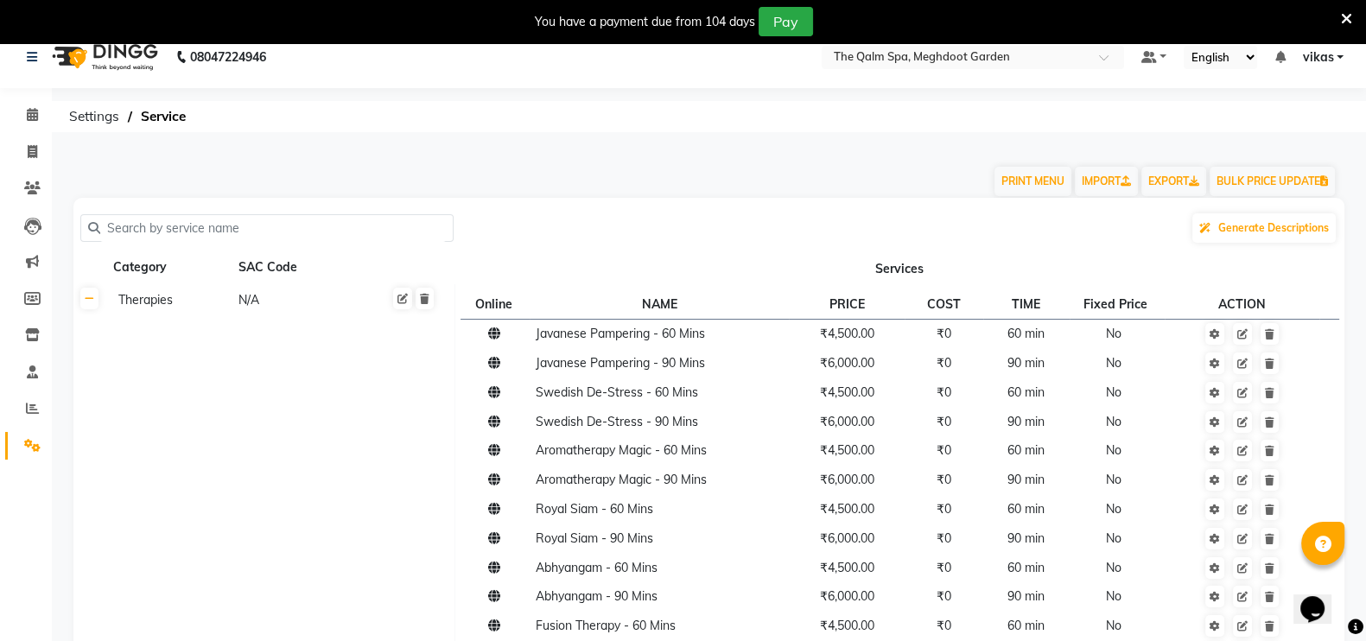
scroll to position [0, 0]
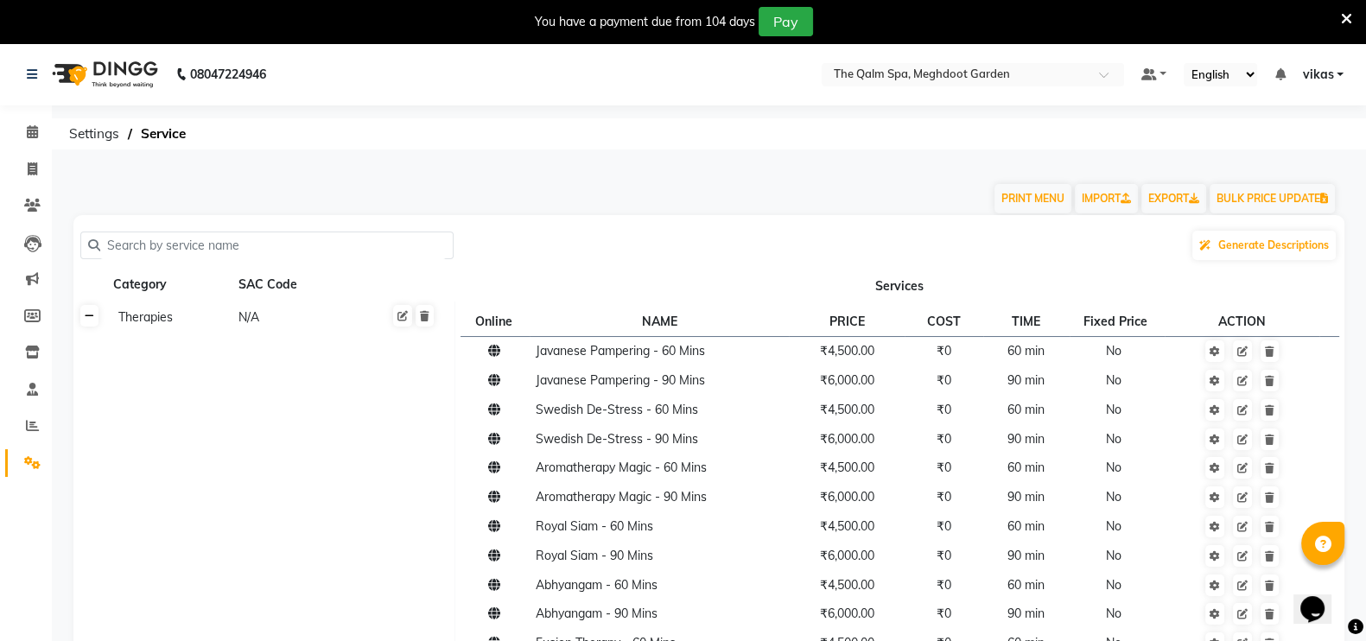
click at [92, 322] on link at bounding box center [89, 316] width 18 height 22
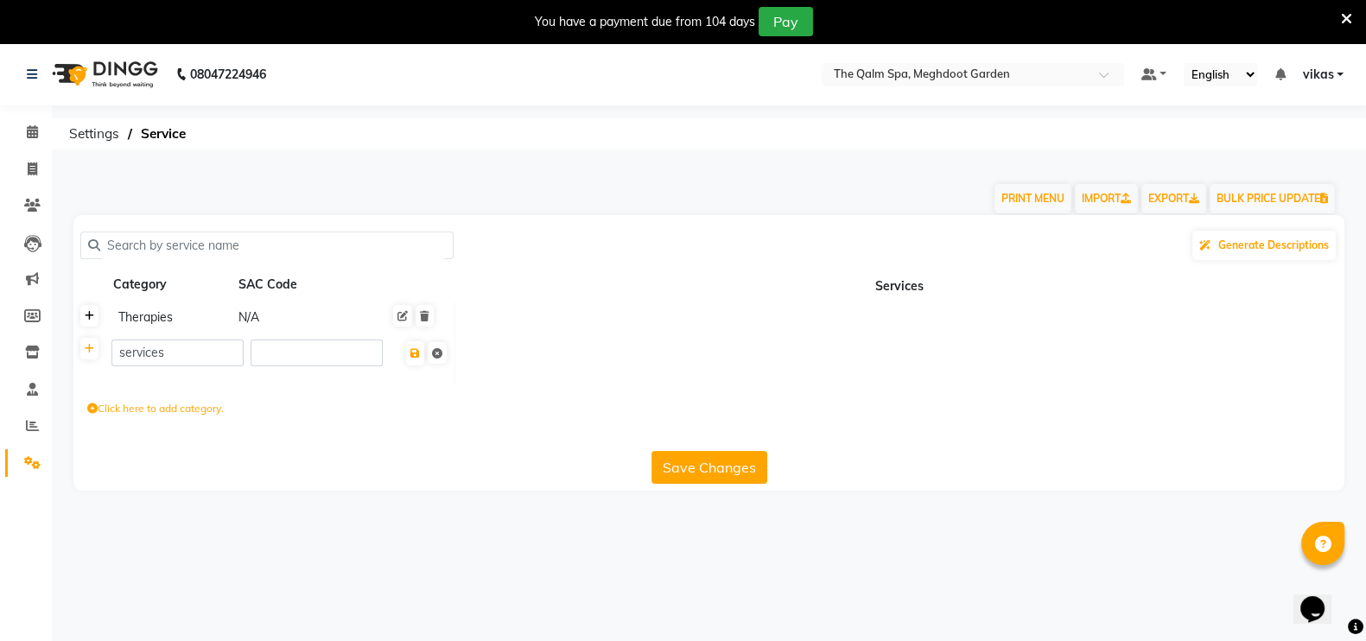
click at [98, 316] on link at bounding box center [89, 316] width 18 height 22
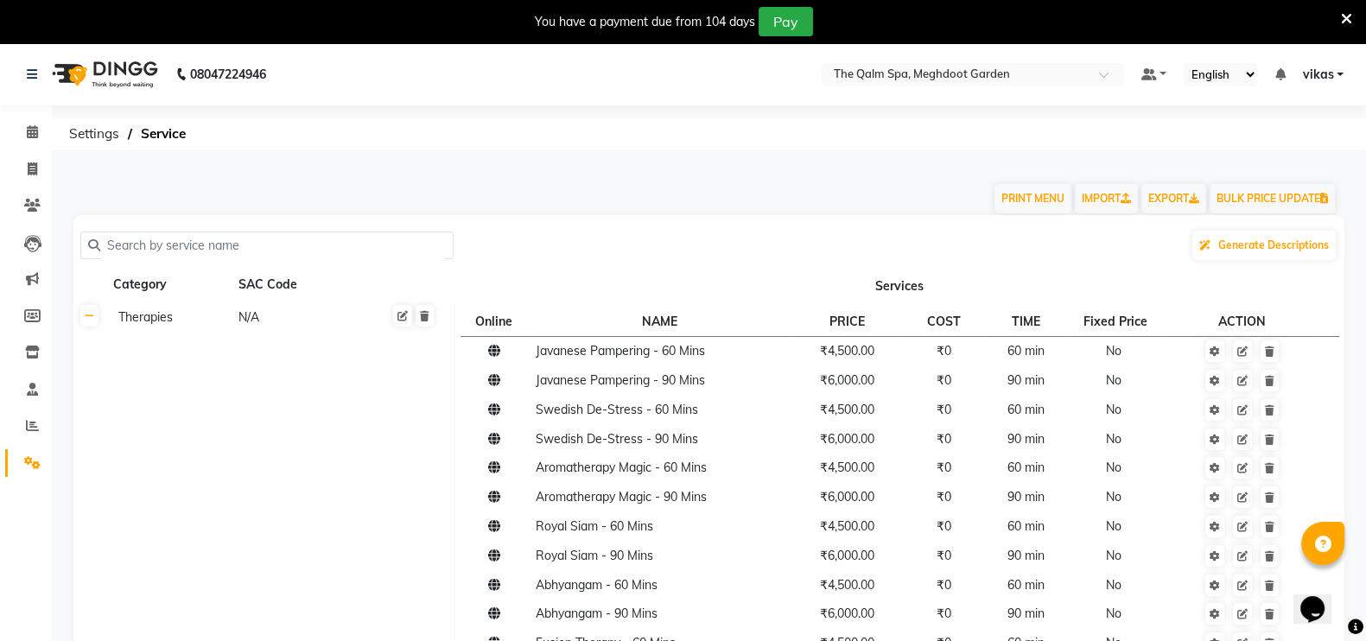
click at [1342, 13] on icon at bounding box center [1346, 19] width 11 height 16
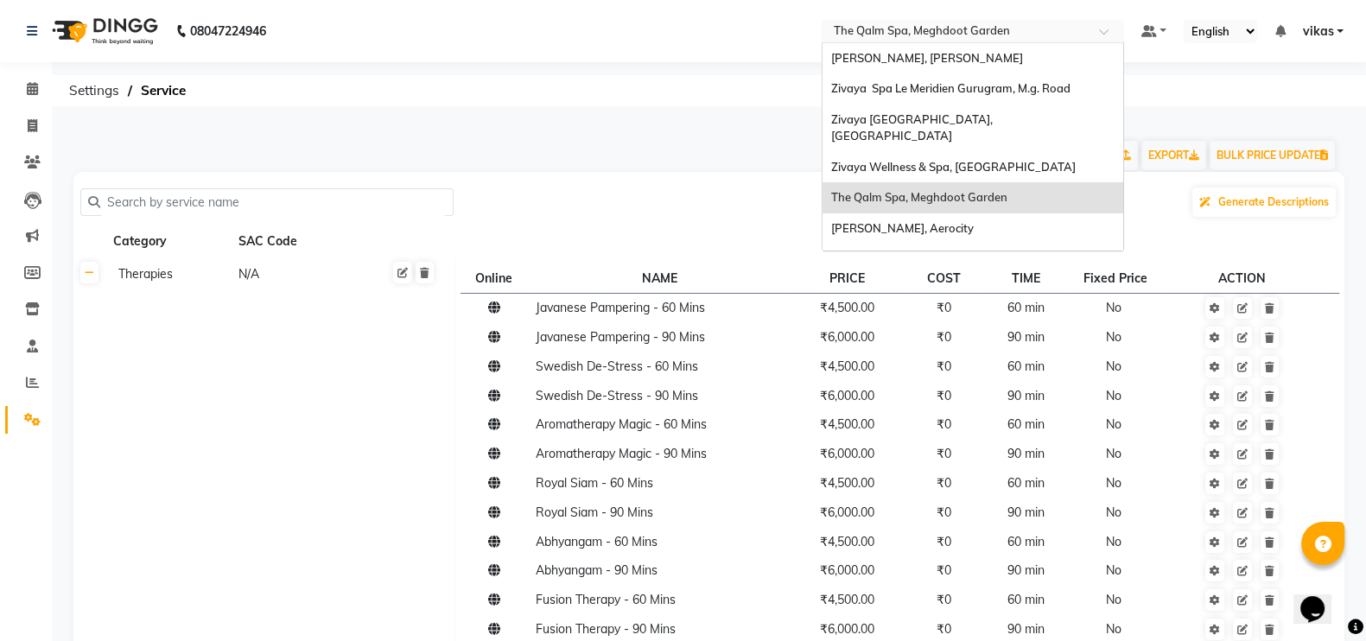
click at [911, 24] on input "text" at bounding box center [955, 32] width 251 height 17
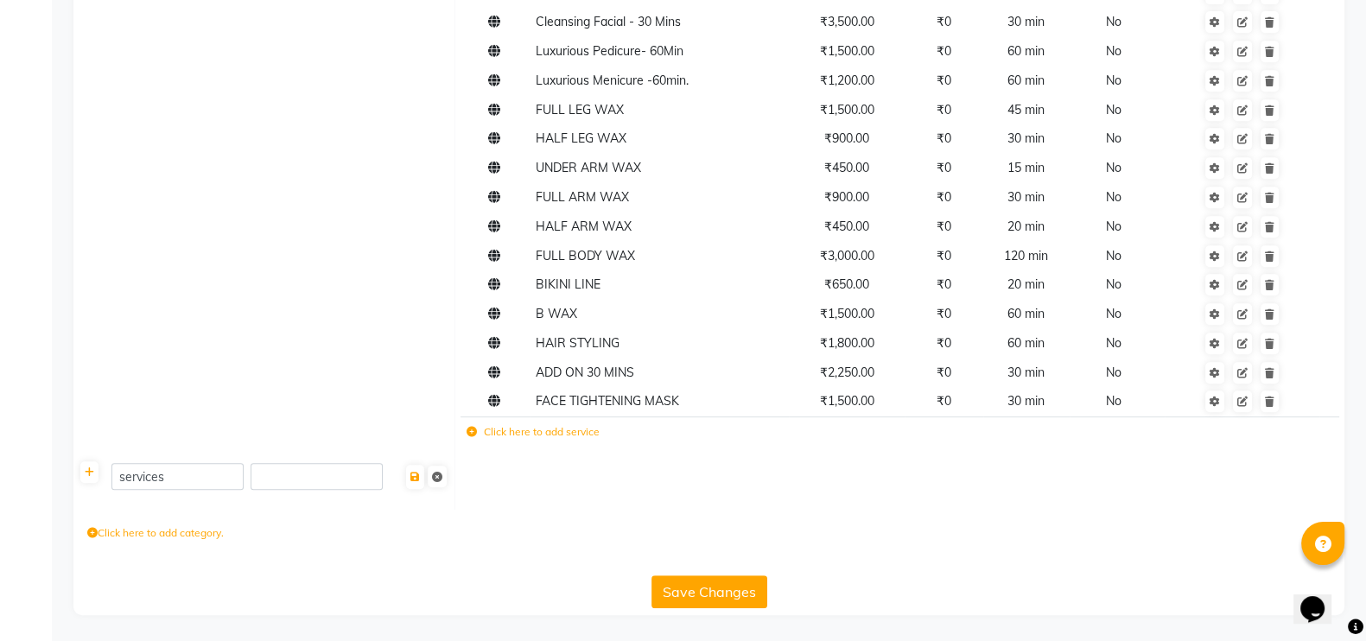
scroll to position [1024, 0]
click at [419, 480] on icon at bounding box center [415, 477] width 10 height 10
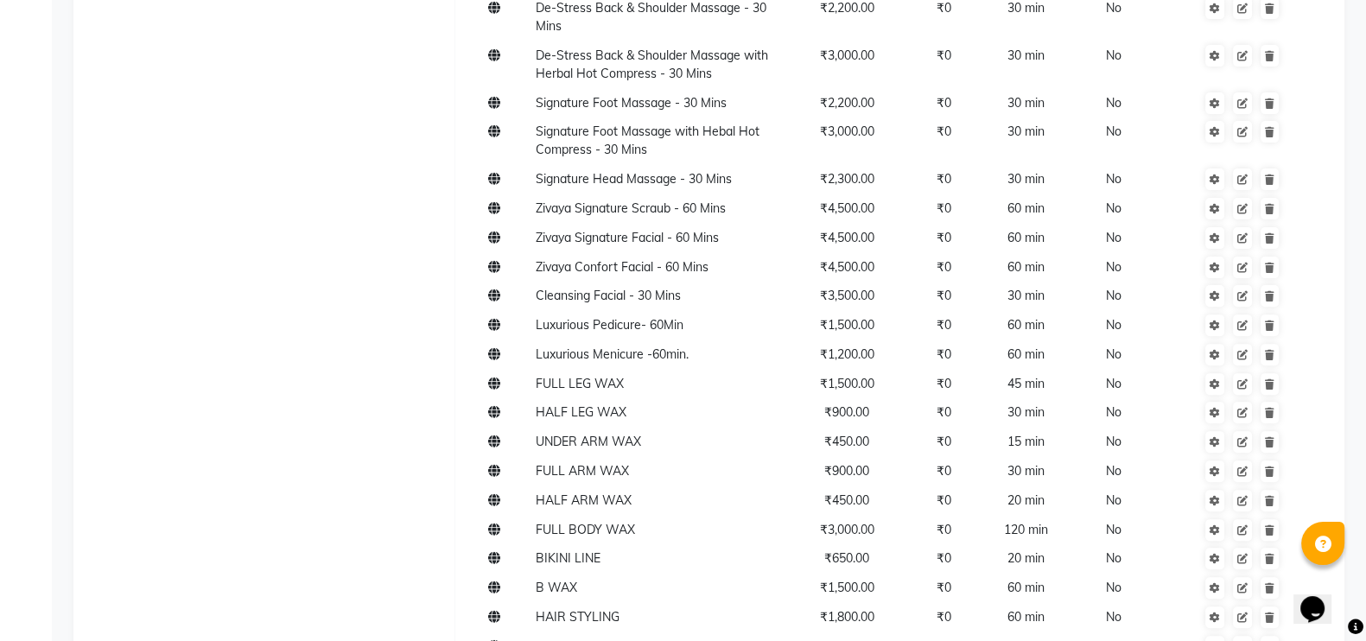
scroll to position [827, 0]
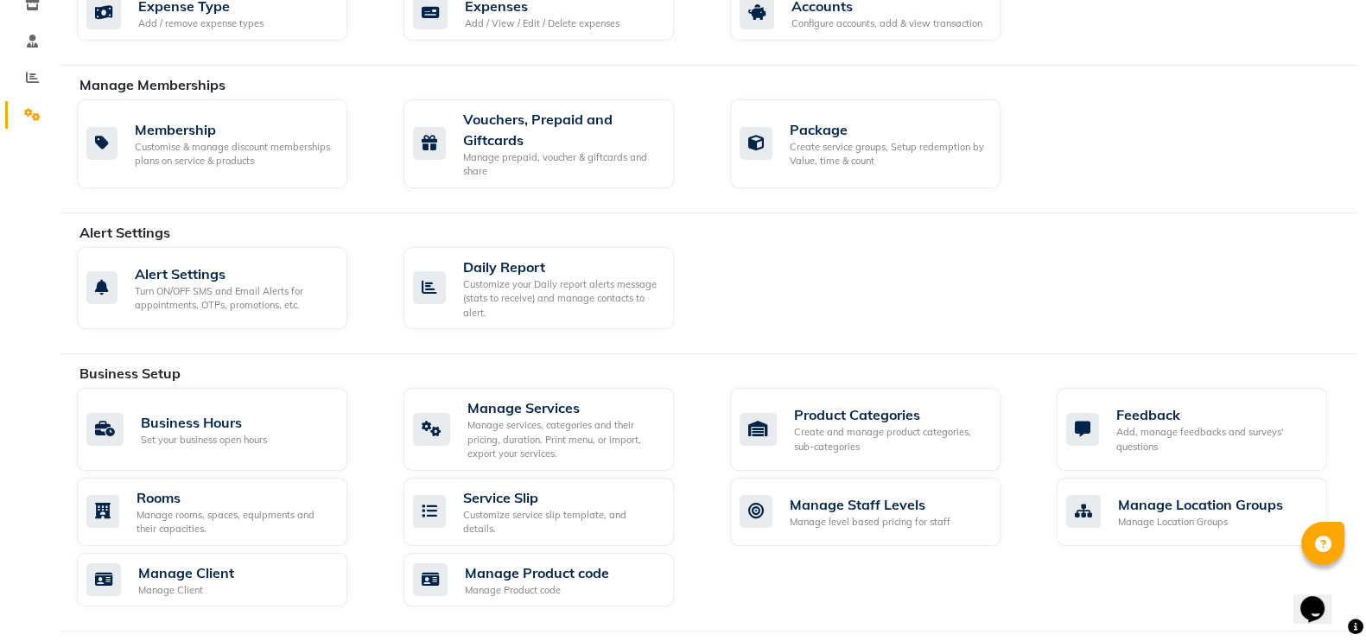
scroll to position [304, 0]
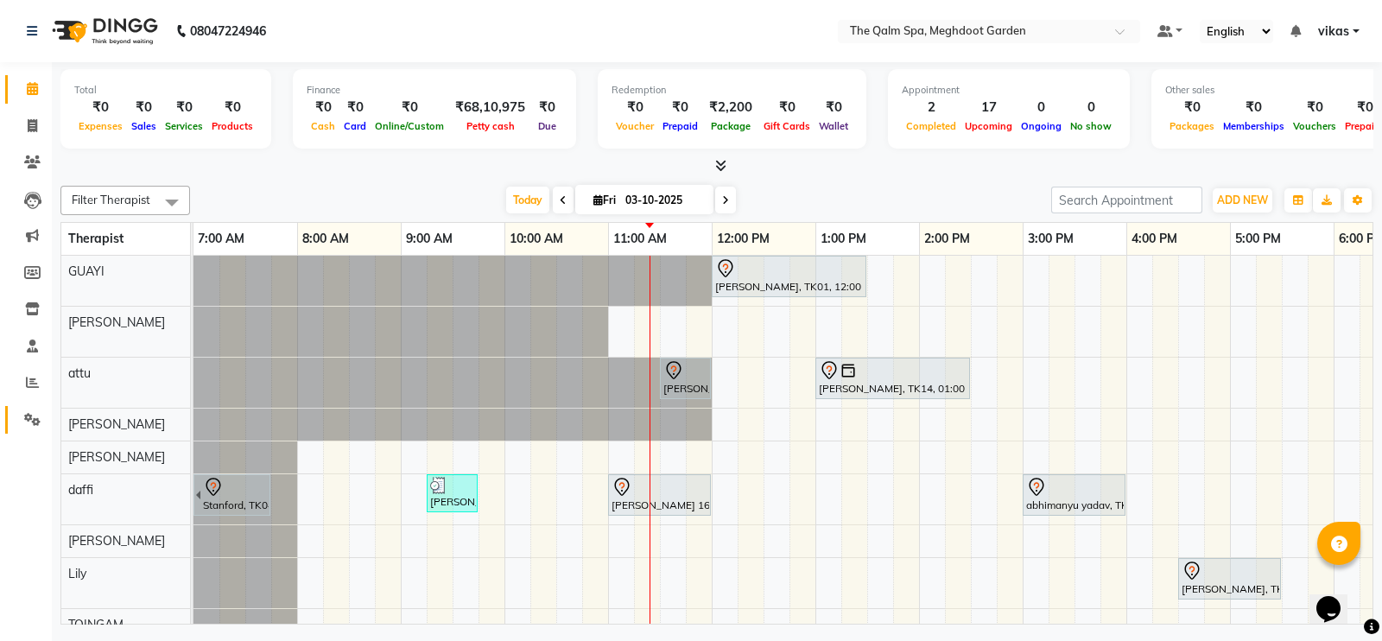
click at [21, 408] on link "Settings" at bounding box center [25, 420] width 41 height 29
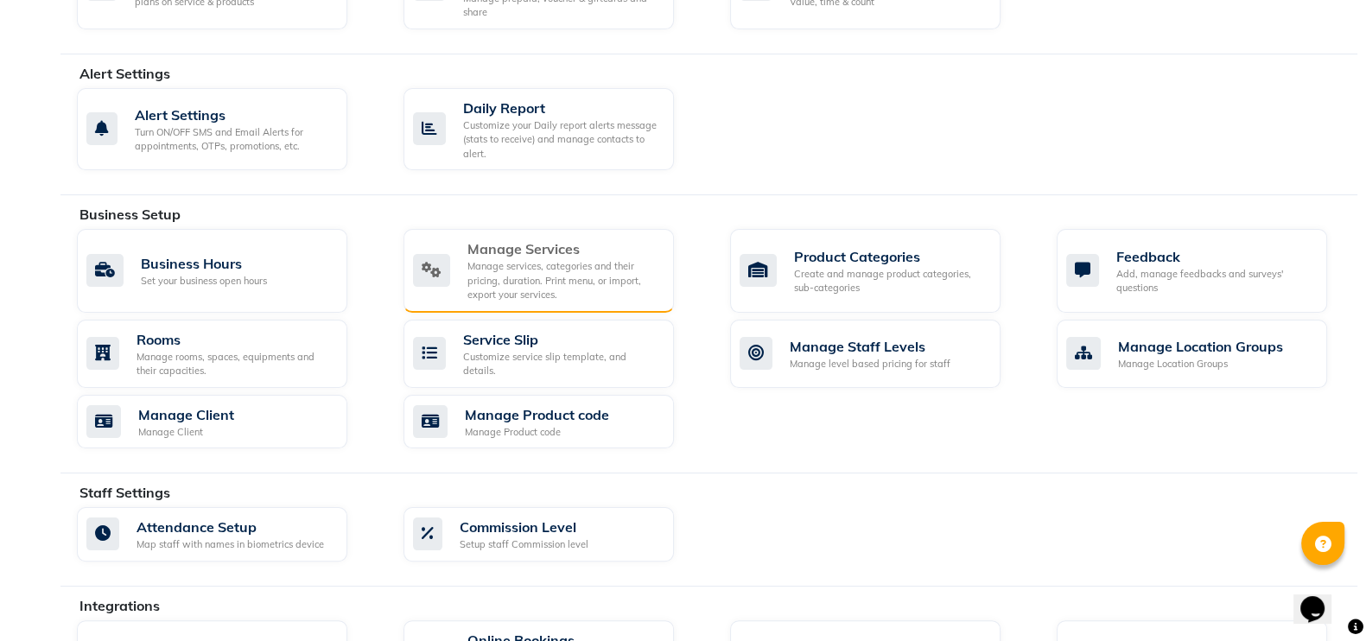
scroll to position [466, 0]
click at [584, 240] on div "Manage Services" at bounding box center [563, 247] width 193 height 21
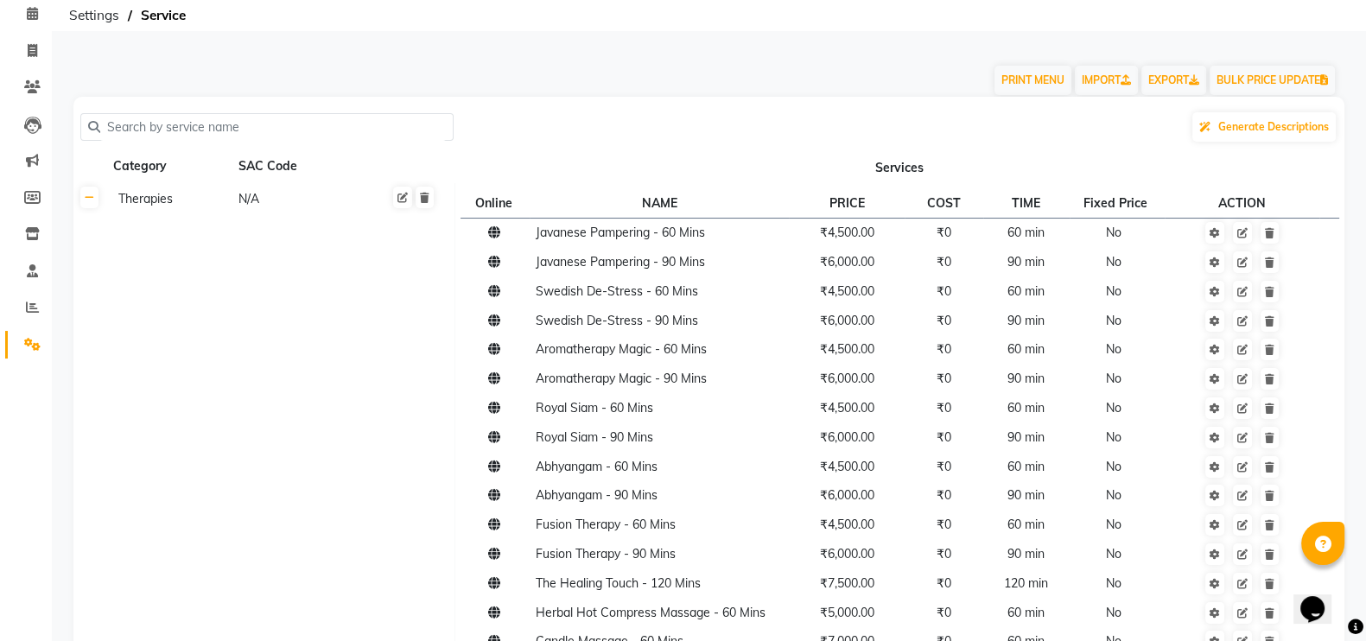
scroll to position [83, 0]
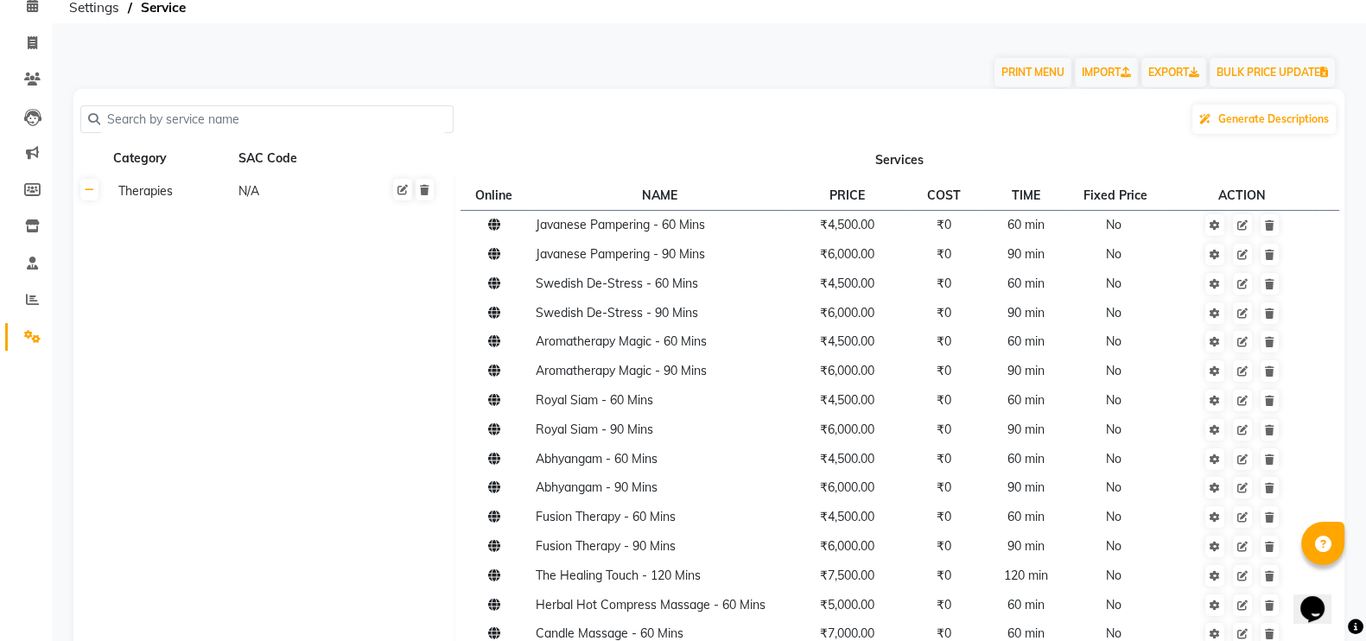
click at [231, 118] on input "text" at bounding box center [273, 119] width 346 height 27
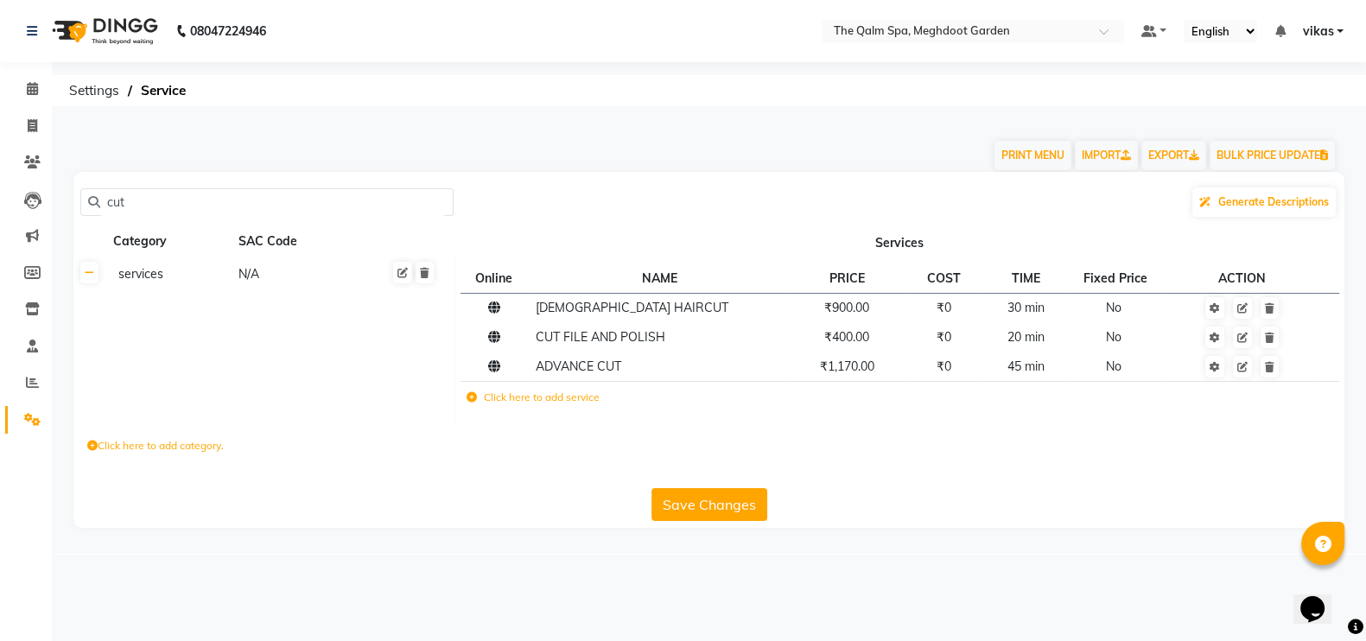
scroll to position [0, 0]
type input "cut"
click at [550, 397] on label "Click here to add service" at bounding box center [537, 398] width 133 height 16
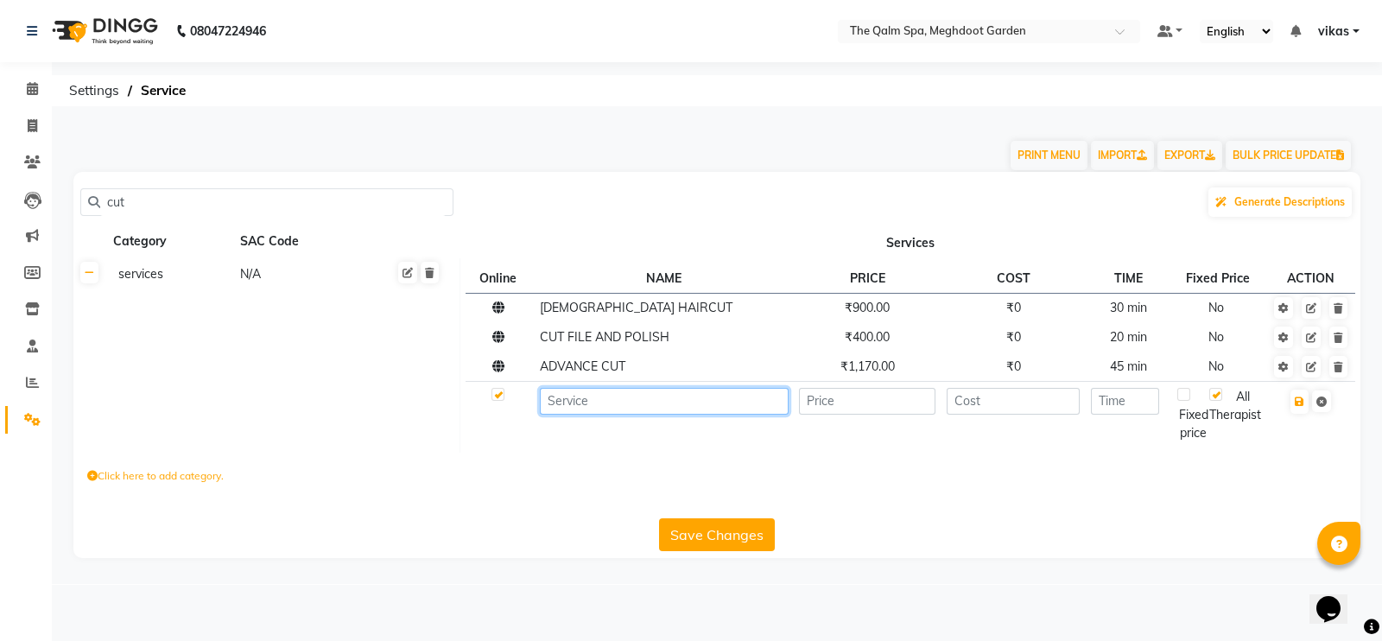
click at [594, 403] on input at bounding box center [664, 401] width 248 height 27
type input "Full body polishing"
click at [838, 405] on input "number" at bounding box center [867, 401] width 136 height 27
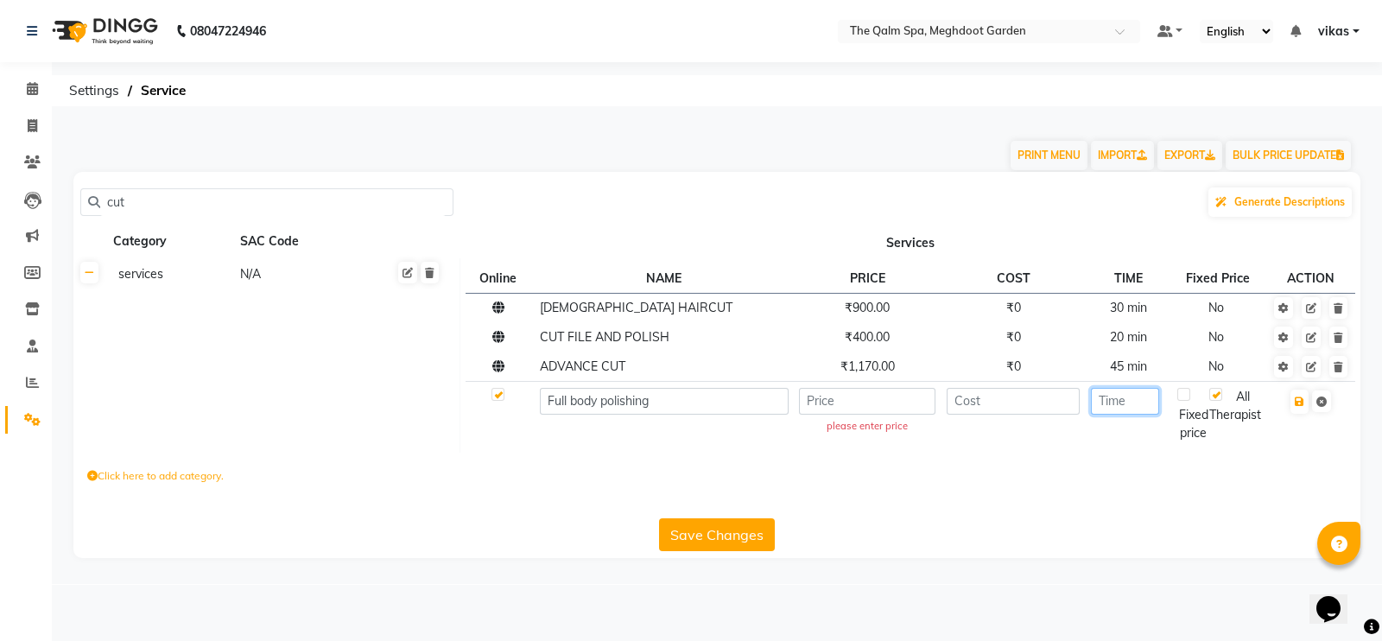
click at [1124, 403] on input "number" at bounding box center [1125, 401] width 68 height 27
type input "120"
click at [911, 399] on input "number" at bounding box center [867, 401] width 136 height 27
type input "10000"
click at [911, 441] on td "10000" at bounding box center [868, 415] width 148 height 66
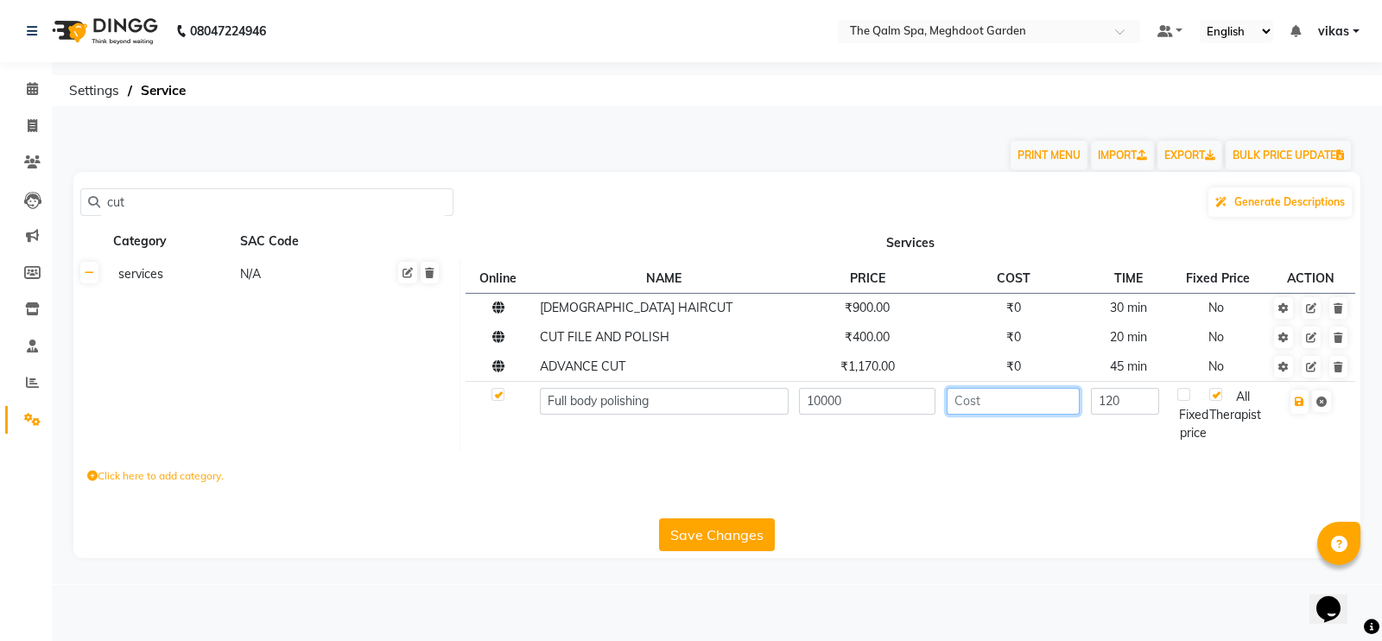
click at [975, 408] on input "number" at bounding box center [1013, 401] width 133 height 27
type input "0"
click at [725, 523] on button "Save Changes" at bounding box center [717, 534] width 116 height 33
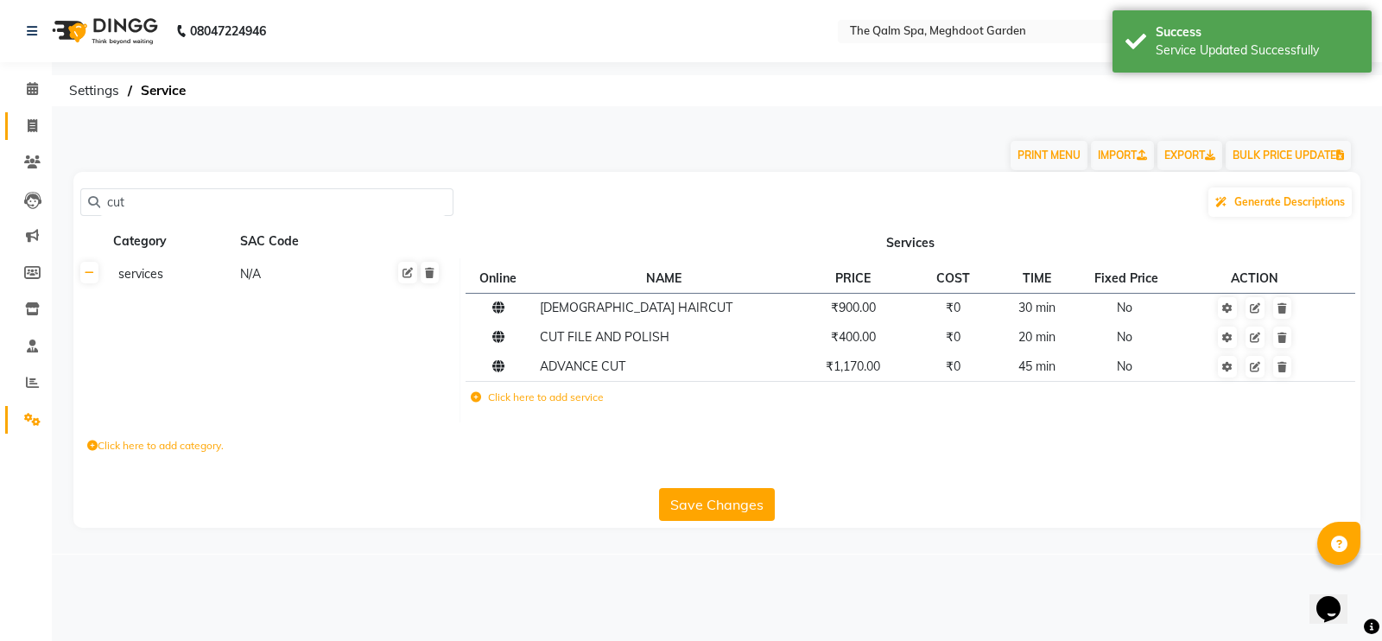
click at [19, 114] on link "Invoice" at bounding box center [25, 126] width 41 height 29
select select "6401"
select select "service"
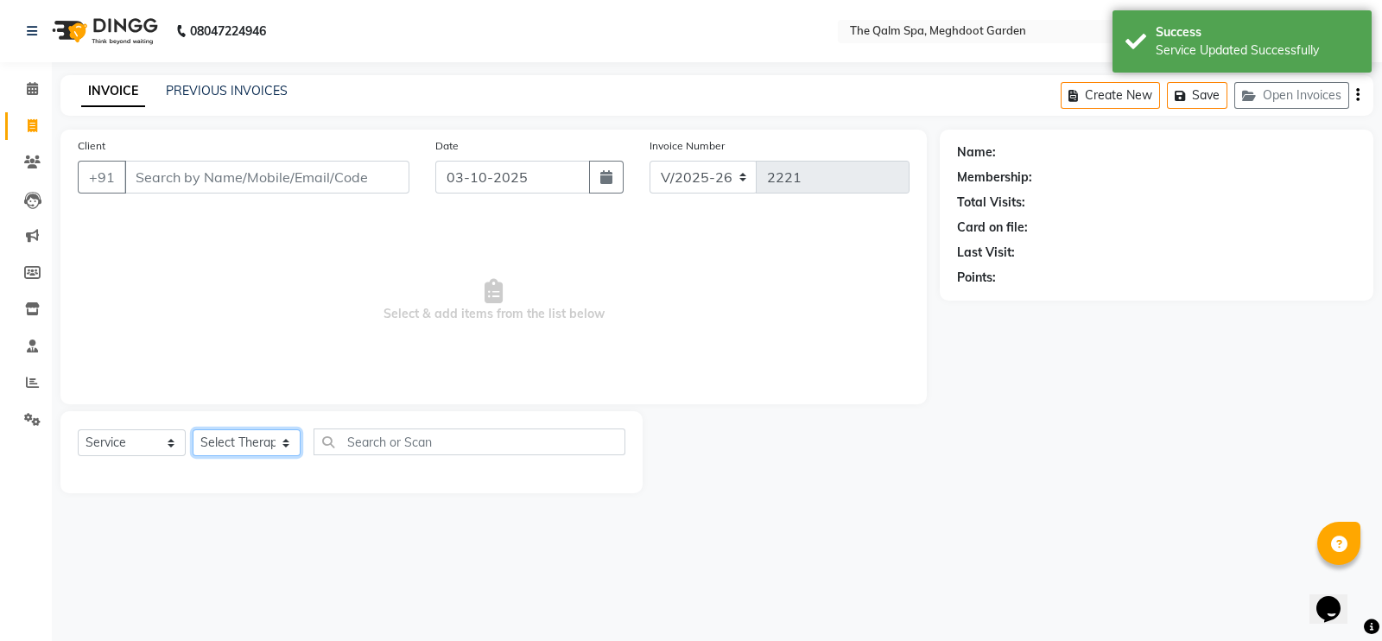
click at [262, 455] on select "Select Therapist Angel attu Bhavesh Joshi daffi Darshika Dongdongi Eshuhmi Eva …" at bounding box center [247, 442] width 108 height 27
select select "85656"
click at [193, 430] on select "Select Therapist Angel attu Bhavesh Joshi daffi Darshika Dongdongi Eshuhmi Eva …" at bounding box center [247, 442] width 108 height 27
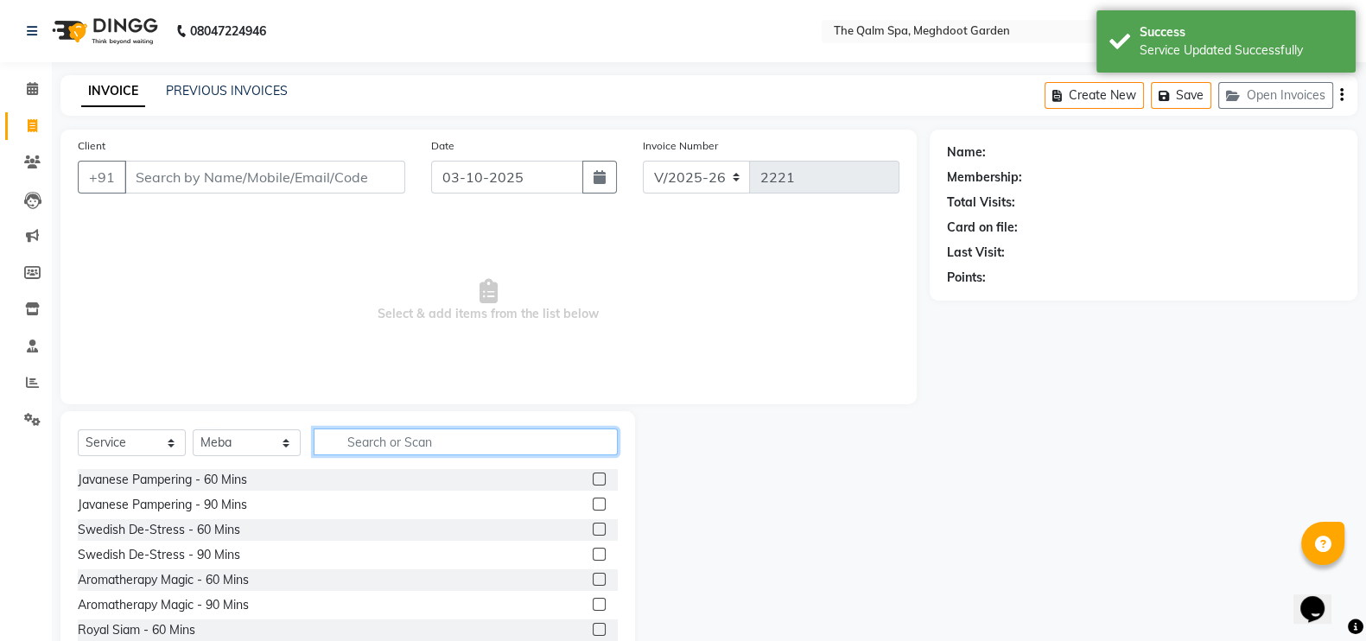
click at [377, 434] on input "text" at bounding box center [466, 441] width 304 height 27
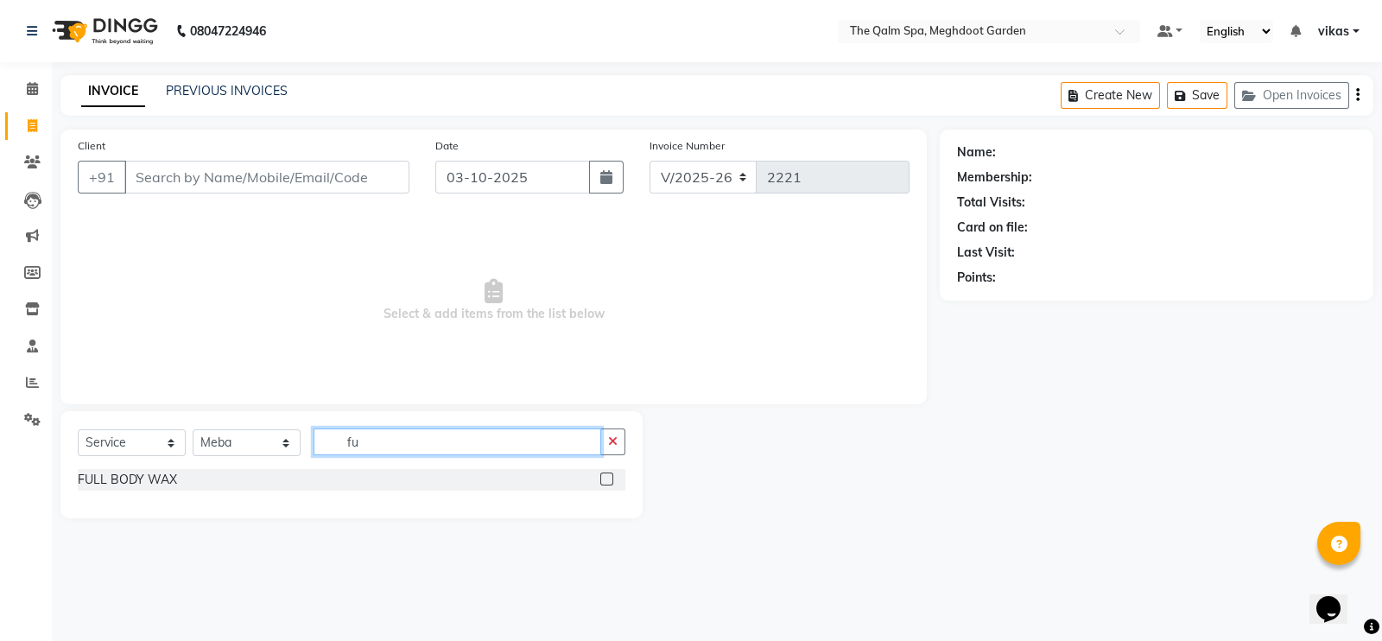
type input "f"
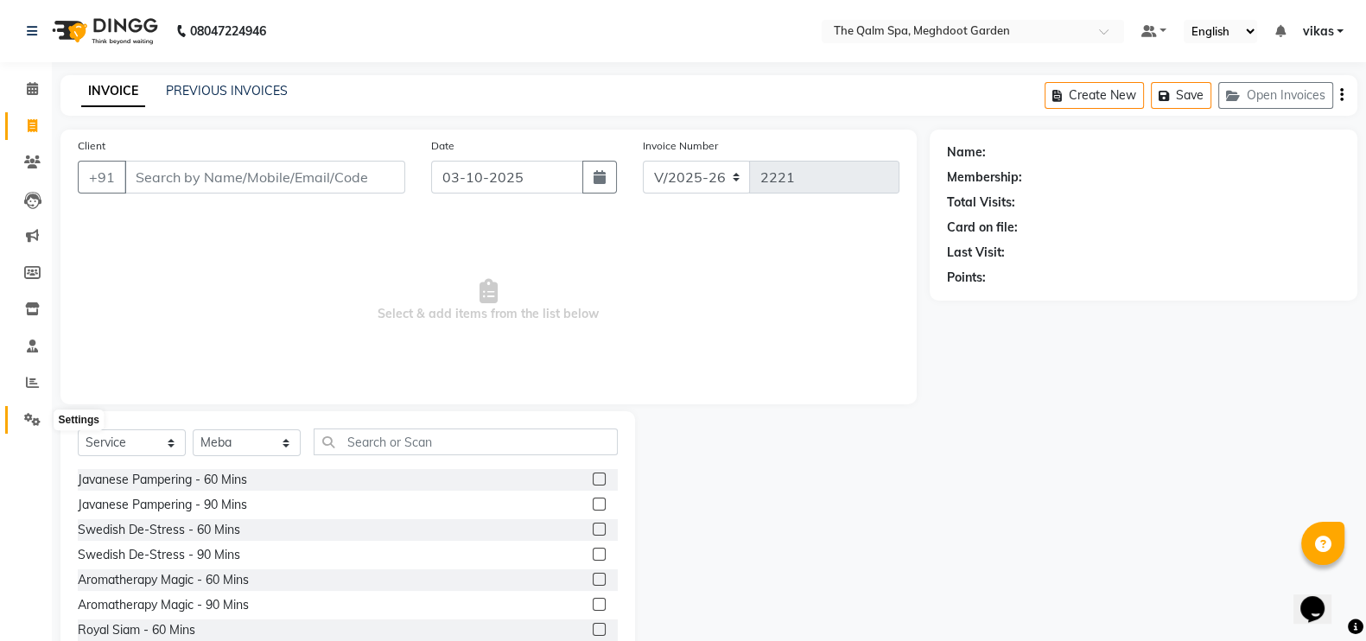
click at [29, 424] on icon at bounding box center [32, 419] width 16 height 13
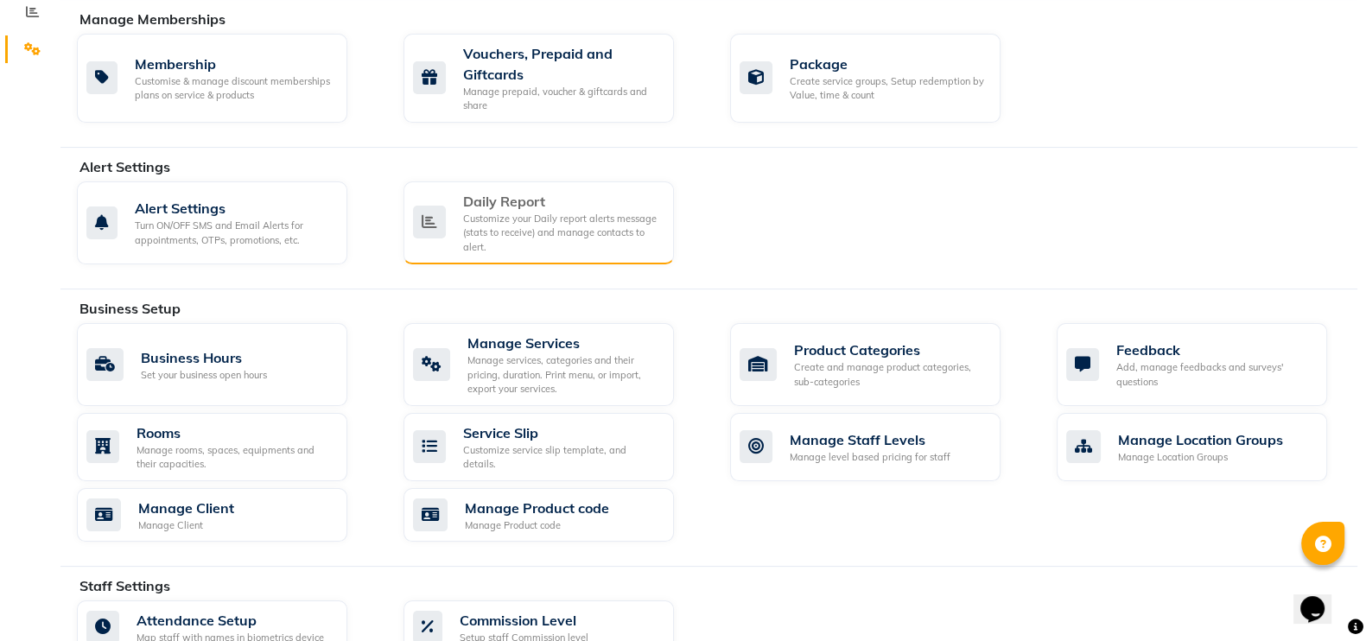
scroll to position [405, 0]
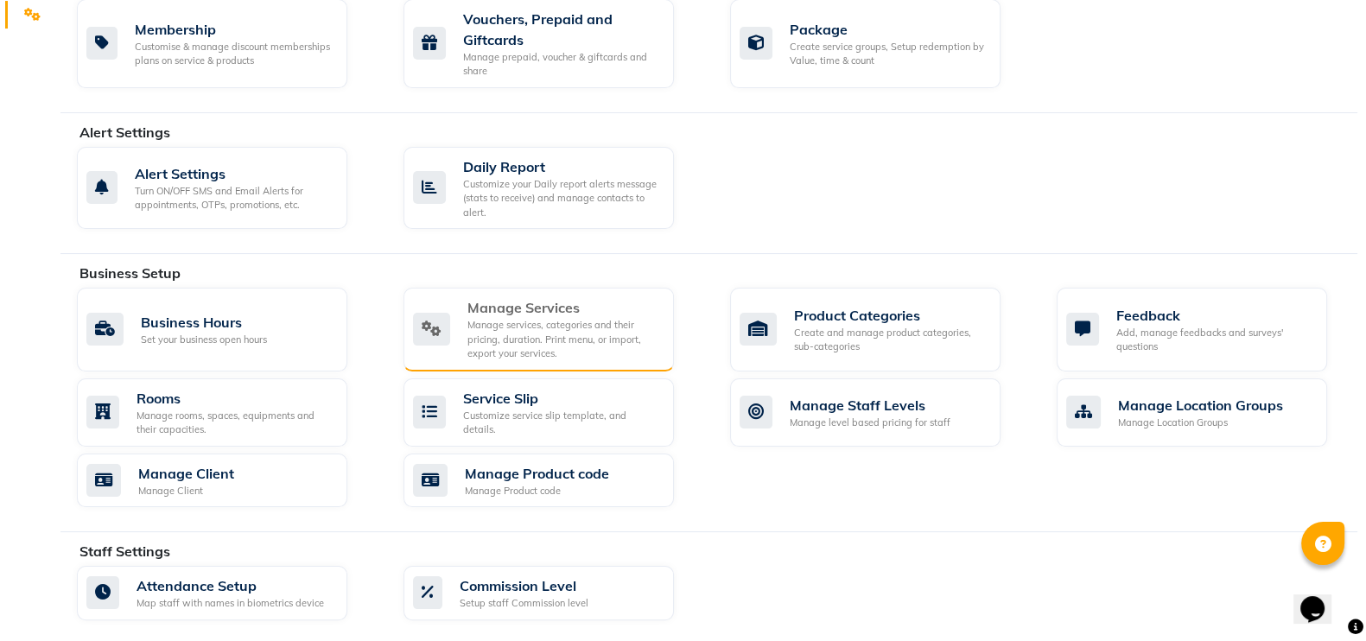
click at [441, 288] on div "Manage Services Manage services, categories and their pricing, duration. Print …" at bounding box center [538, 330] width 270 height 84
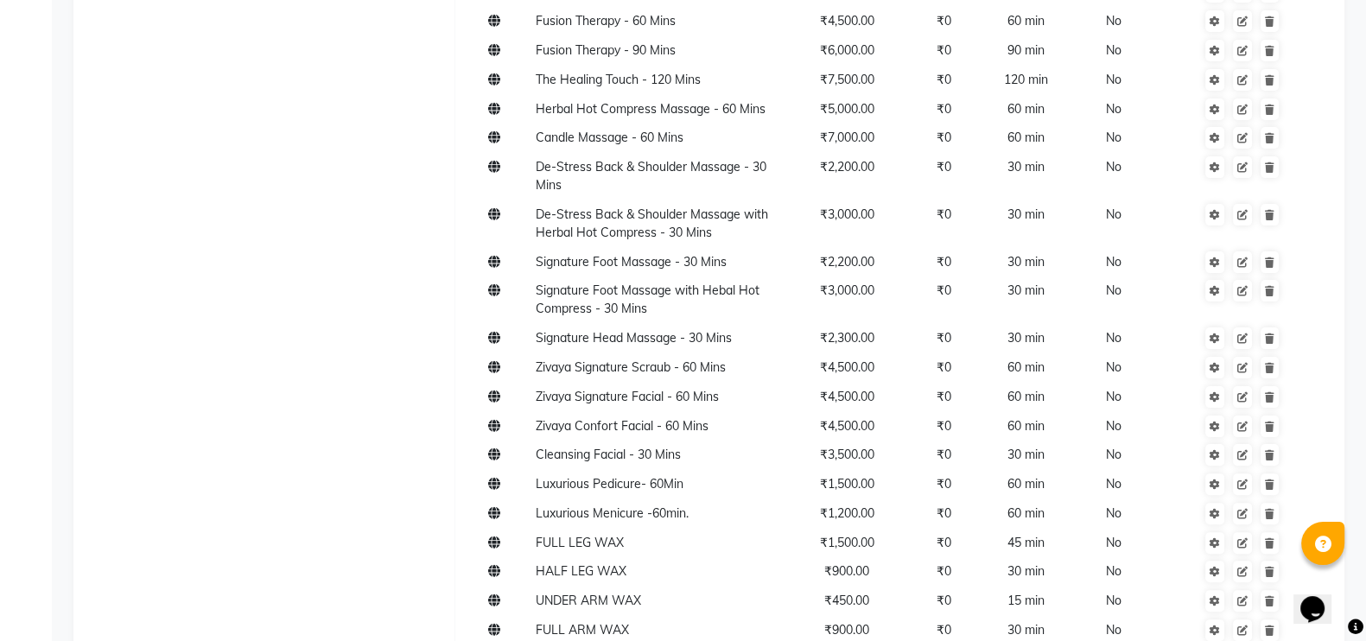
scroll to position [1004, 0]
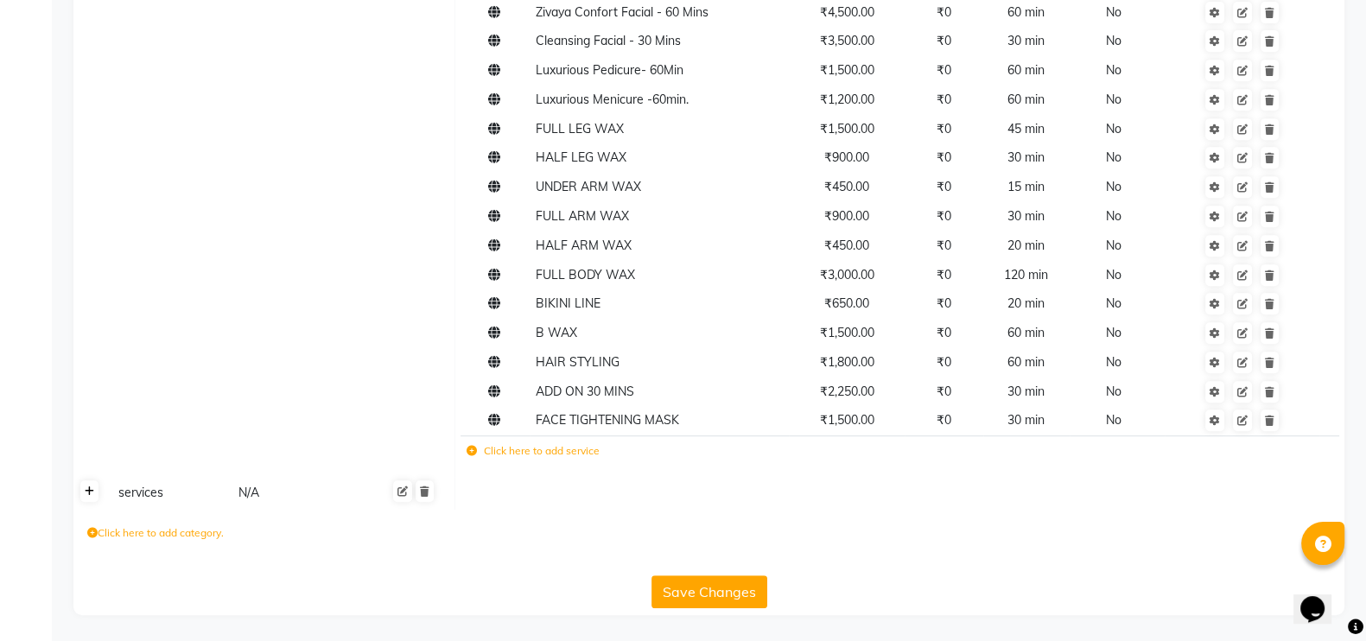
click at [86, 498] on link at bounding box center [89, 491] width 18 height 22
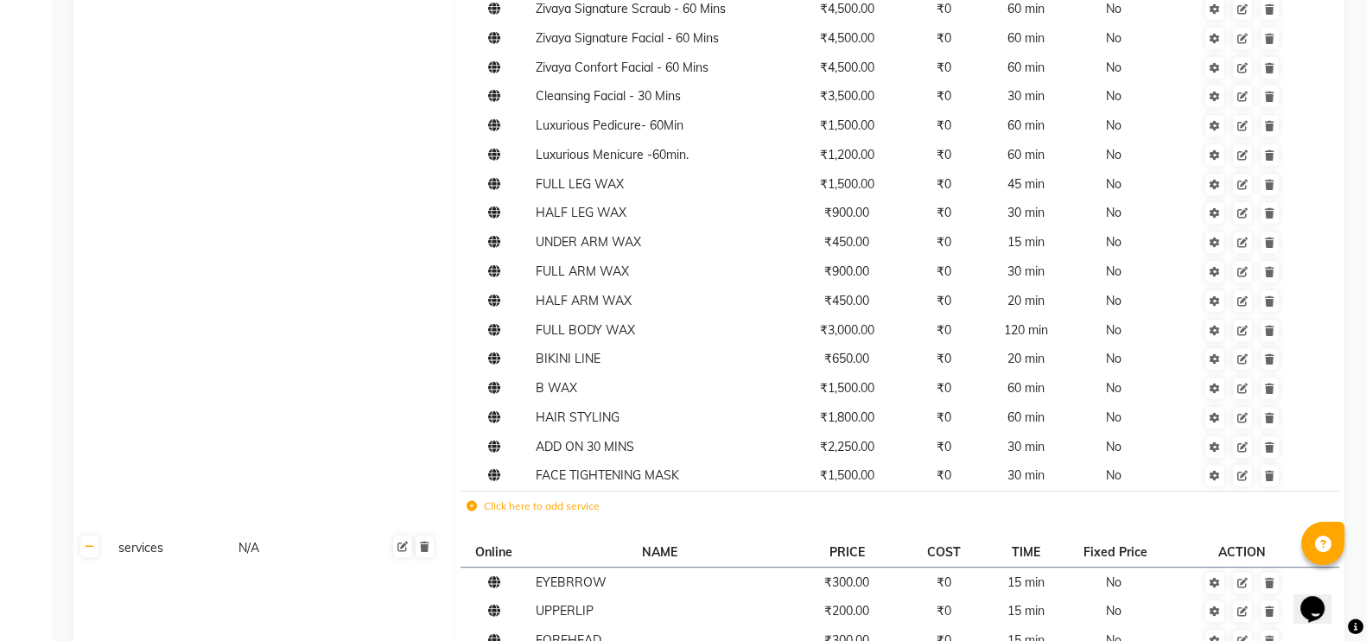
scroll to position [0, 0]
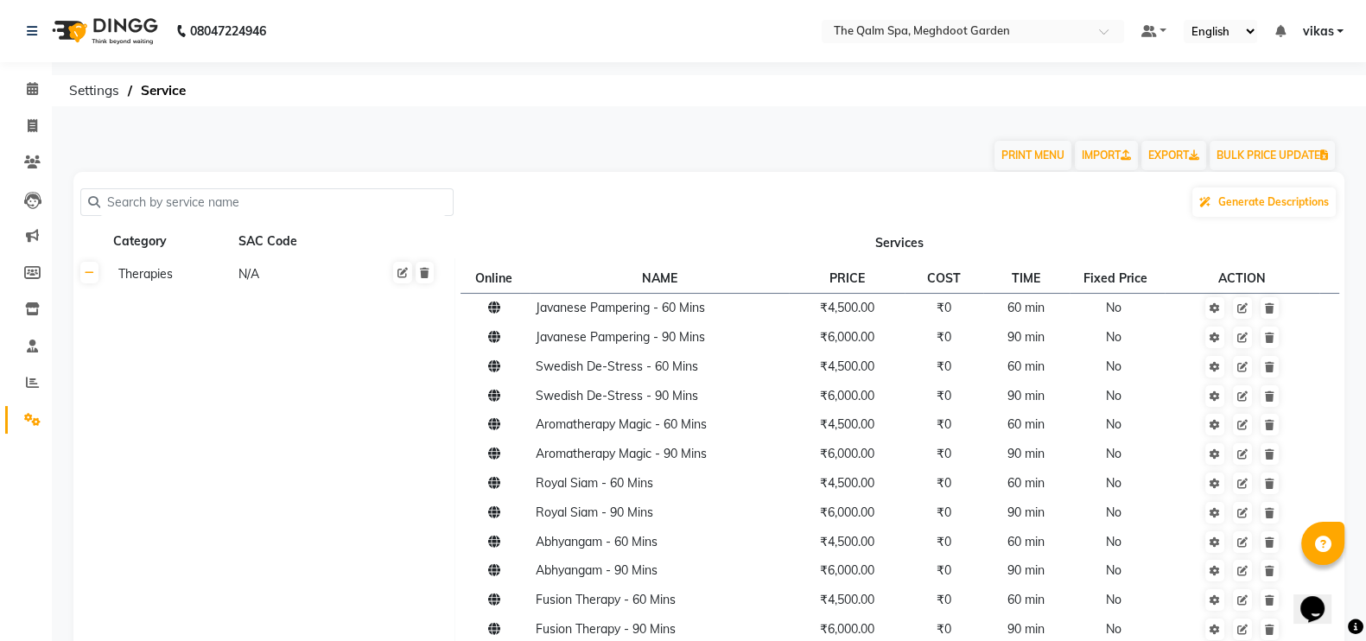
click at [177, 202] on input "text" at bounding box center [273, 202] width 346 height 27
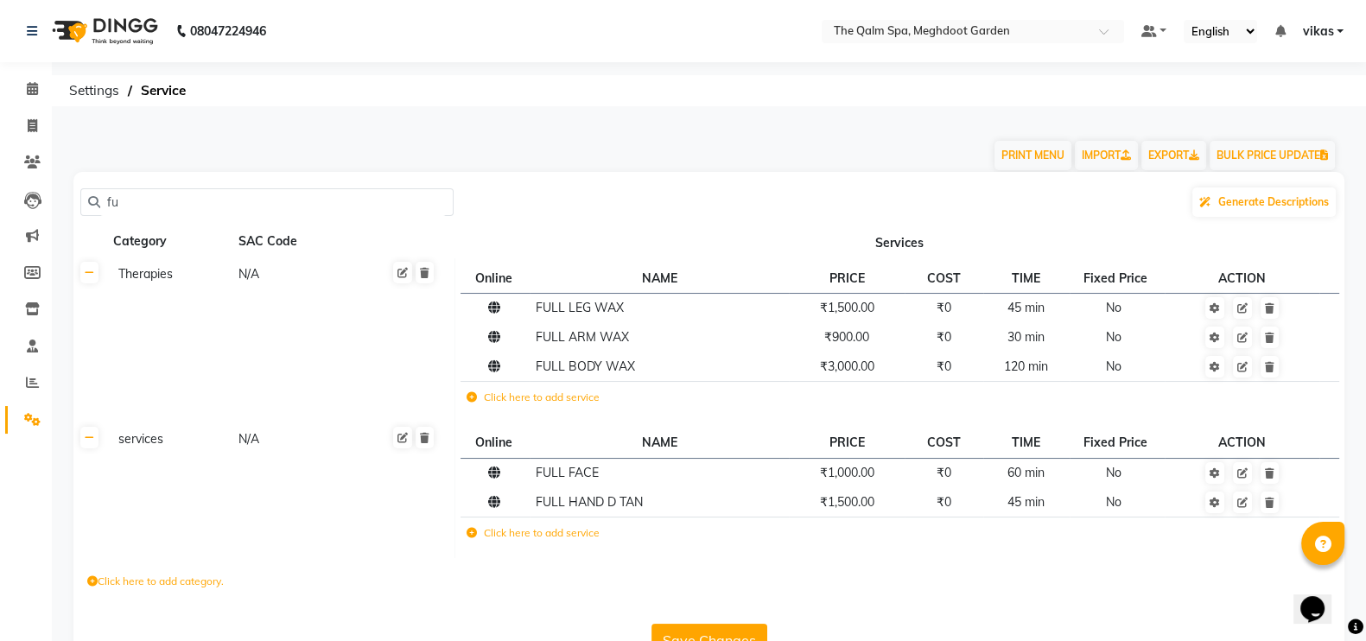
type input "f"
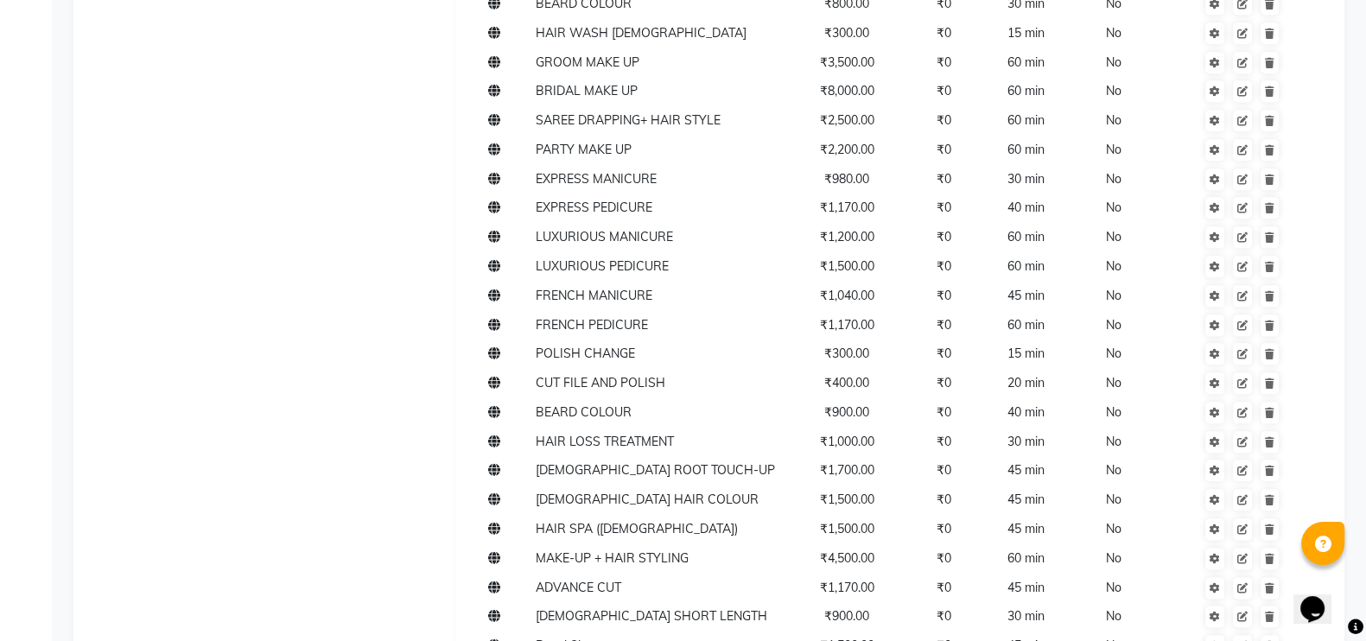
scroll to position [2819, 0]
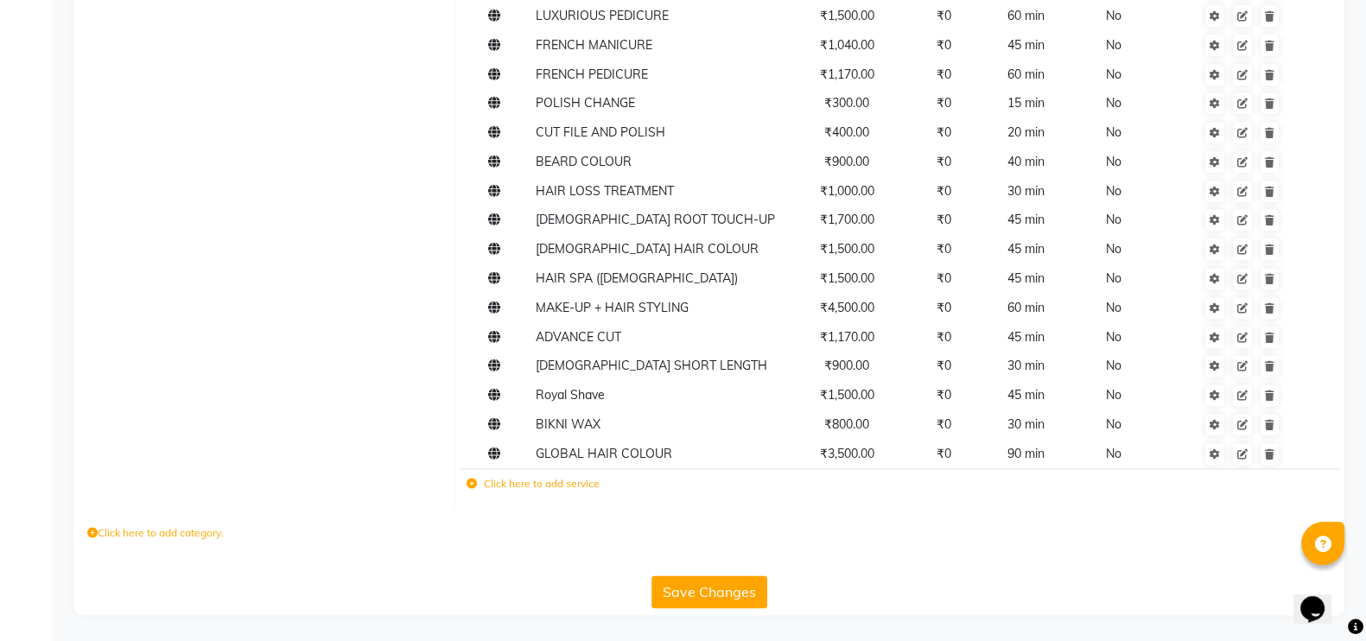
click at [512, 479] on label "Click here to add service" at bounding box center [532, 484] width 133 height 16
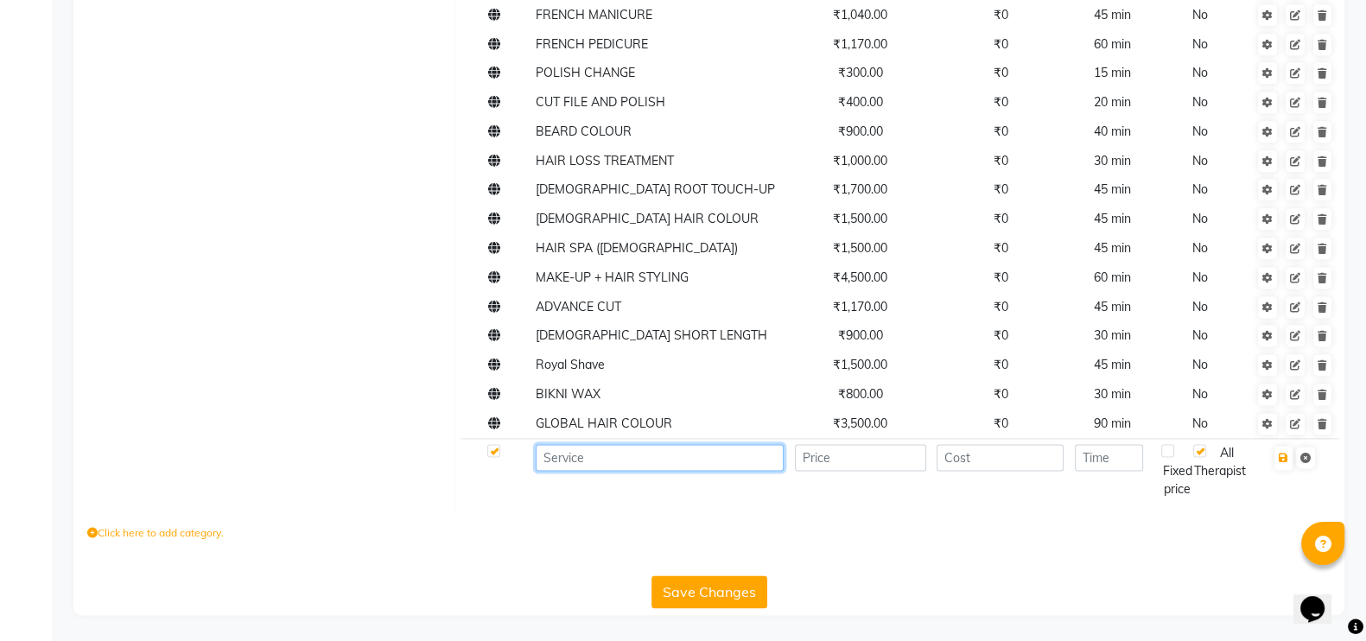
click at [617, 471] on input at bounding box center [660, 457] width 248 height 27
click at [549, 471] on input "full body" at bounding box center [660, 457] width 248 height 27
click at [619, 471] on input "Full body" at bounding box center [660, 457] width 248 height 27
click at [571, 471] on input "Full body" at bounding box center [660, 457] width 248 height 27
click at [612, 471] on input "Full Body" at bounding box center [660, 457] width 248 height 27
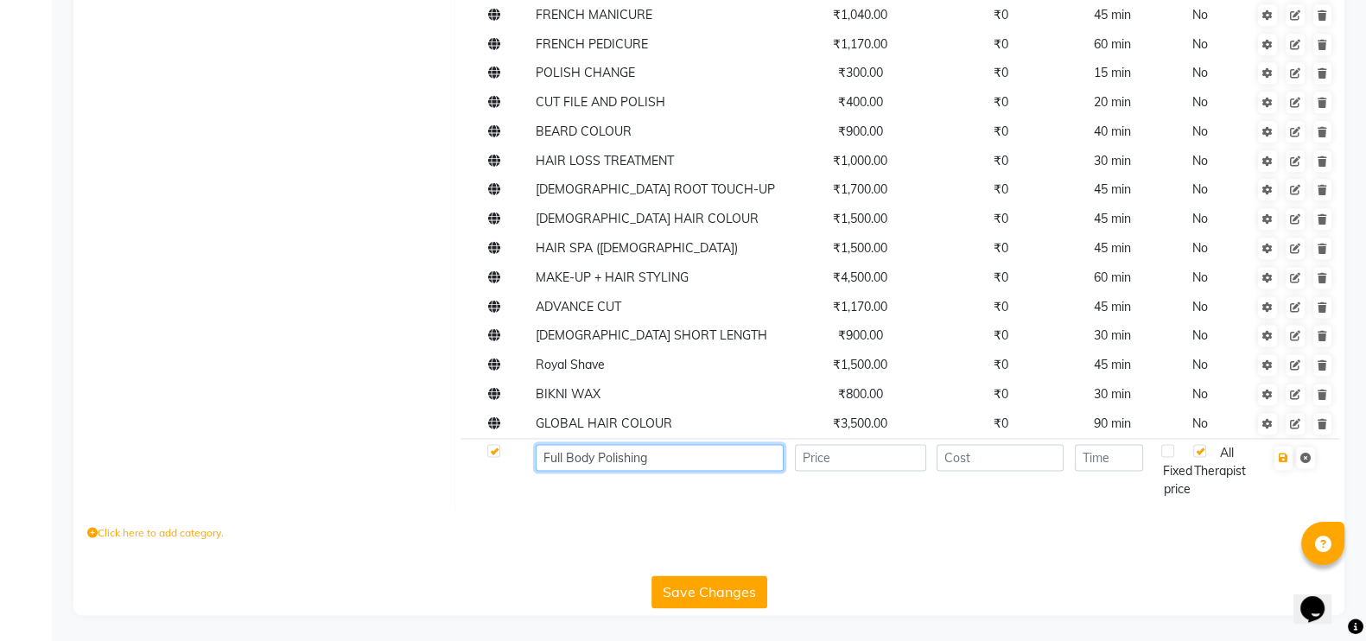
type input "Full Body Polishing"
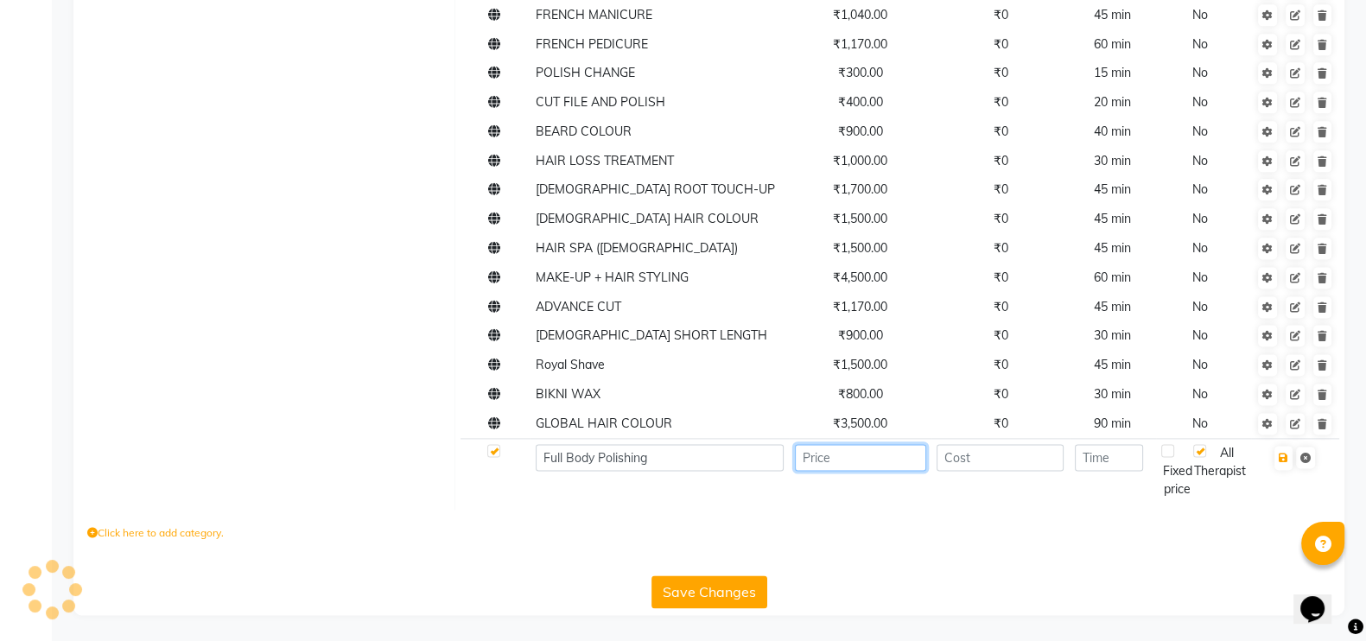
click at [846, 471] on input "number" at bounding box center [860, 457] width 131 height 27
type input "10000"
click at [958, 471] on input "number" at bounding box center [999, 457] width 127 height 27
type input "0"
click at [1100, 471] on input "number" at bounding box center [1109, 457] width 68 height 27
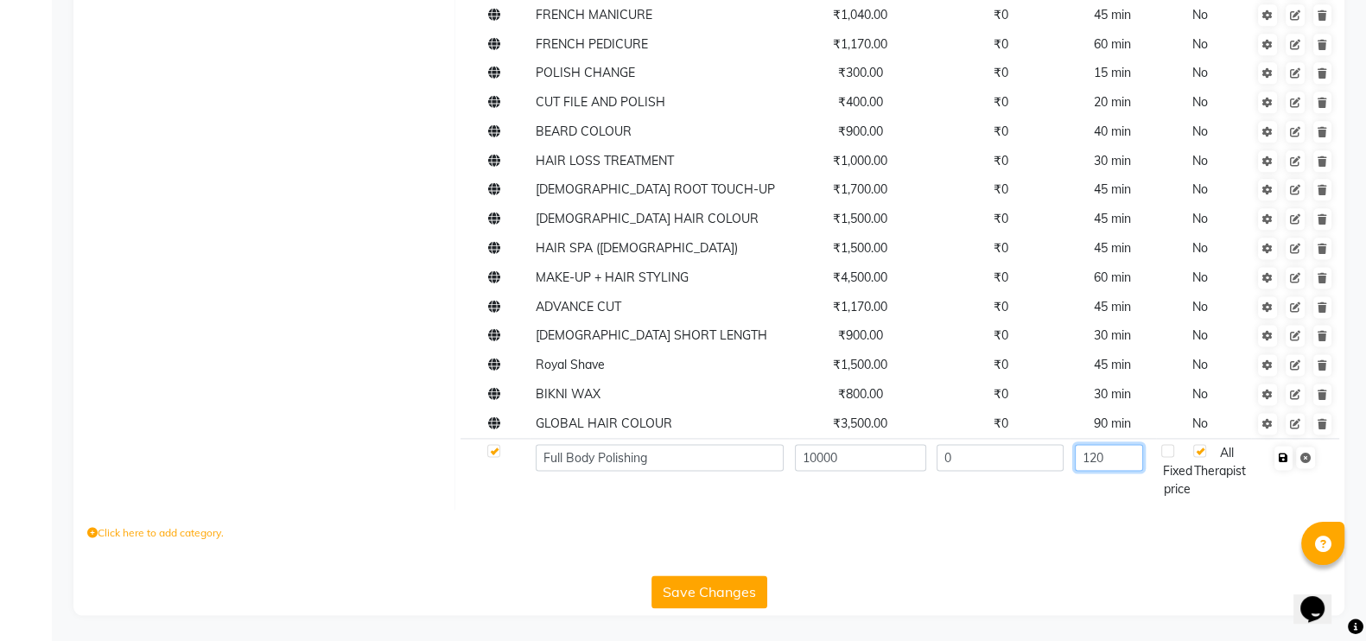
type input "120"
click at [1287, 463] on icon "button" at bounding box center [1283, 458] width 10 height 10
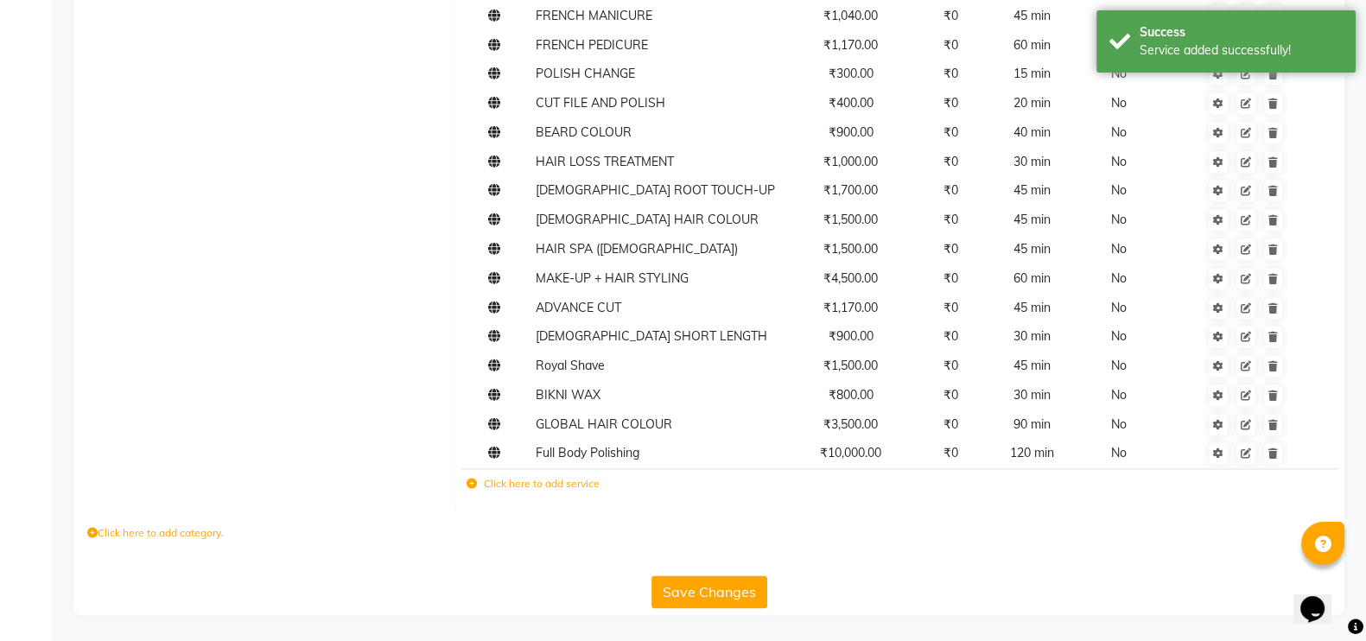
click at [701, 606] on button "Save Changes" at bounding box center [709, 591] width 116 height 33
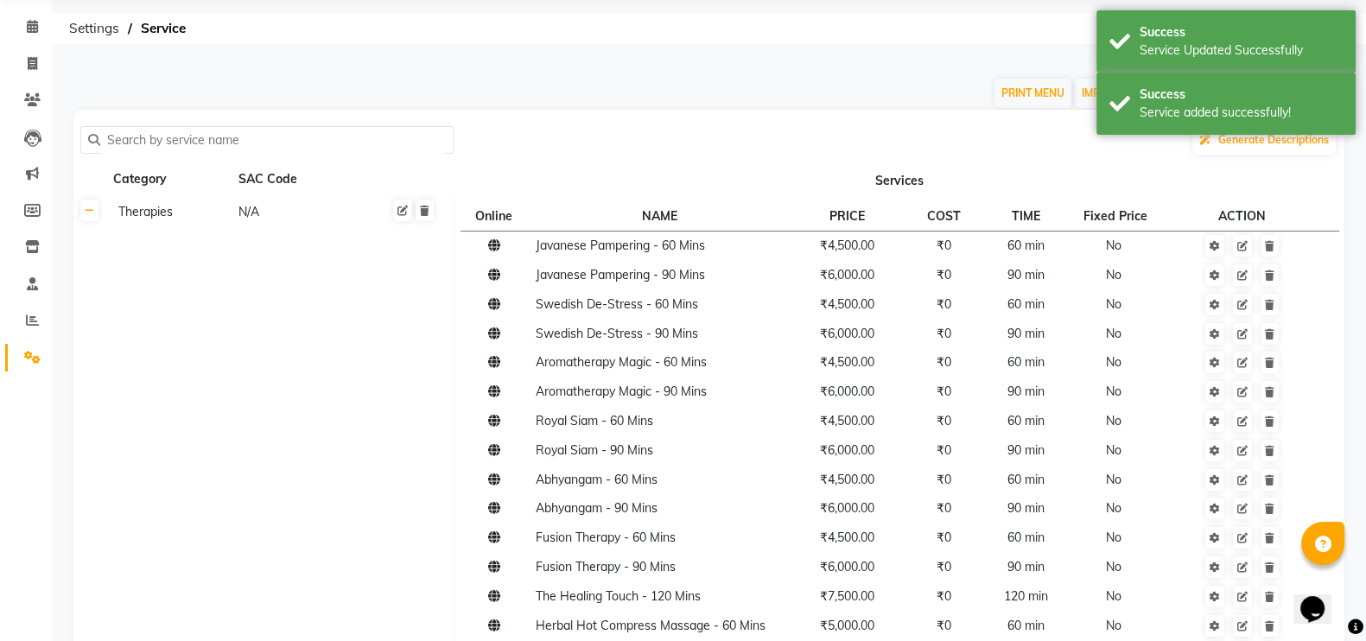
scroll to position [0, 0]
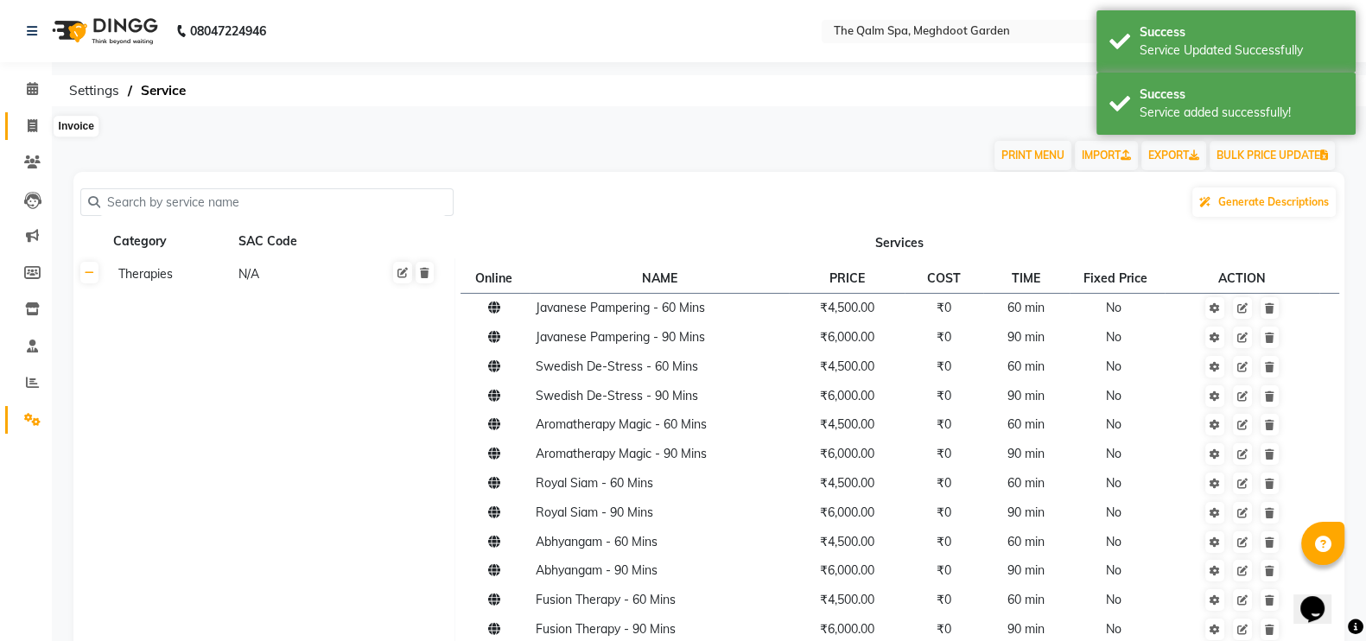
click at [30, 124] on icon at bounding box center [33, 125] width 10 height 13
select select "service"
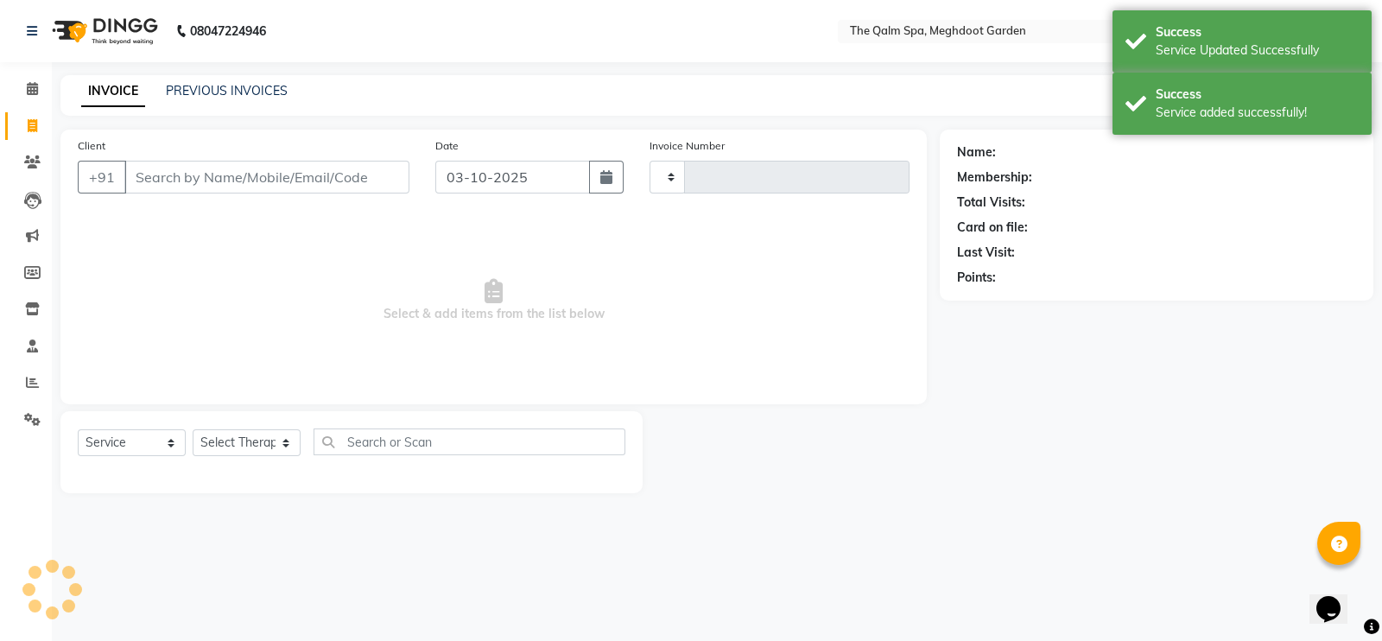
type input "2221"
select select "6401"
click at [185, 174] on input "Client" at bounding box center [266, 177] width 285 height 33
click at [279, 449] on select "Select Therapist Angel attu Bhavesh Joshi daffi Darshika Dongdongi Eshuhmi Eva …" at bounding box center [247, 442] width 108 height 27
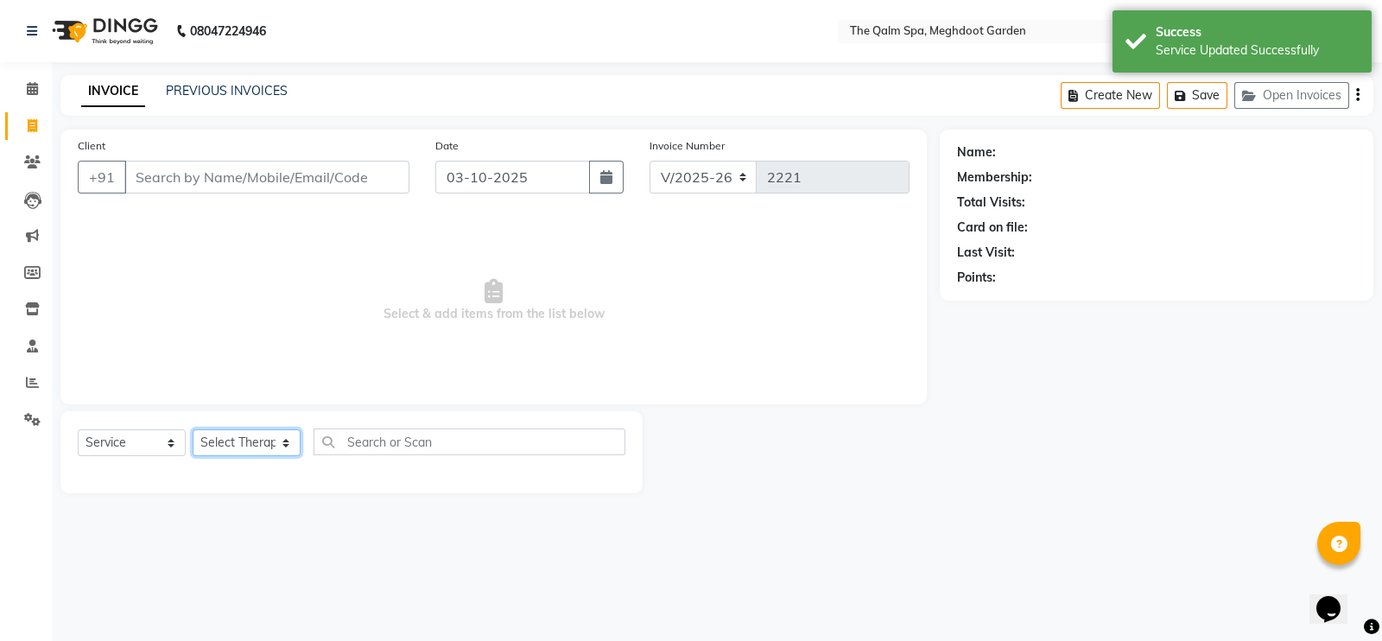
select select "60537"
click at [193, 430] on select "Select Therapist Angel attu Bhavesh Joshi daffi Darshika Dongdongi Eshuhmi Eva …" at bounding box center [247, 442] width 108 height 27
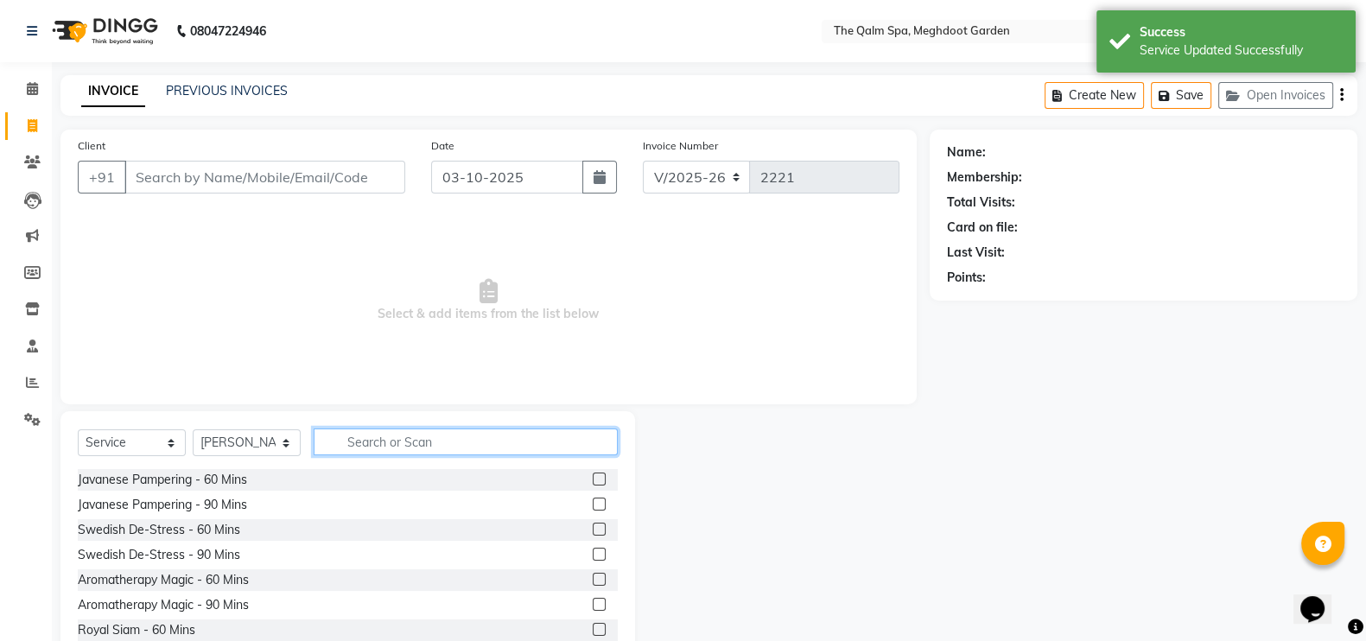
click at [393, 439] on input "text" at bounding box center [466, 441] width 304 height 27
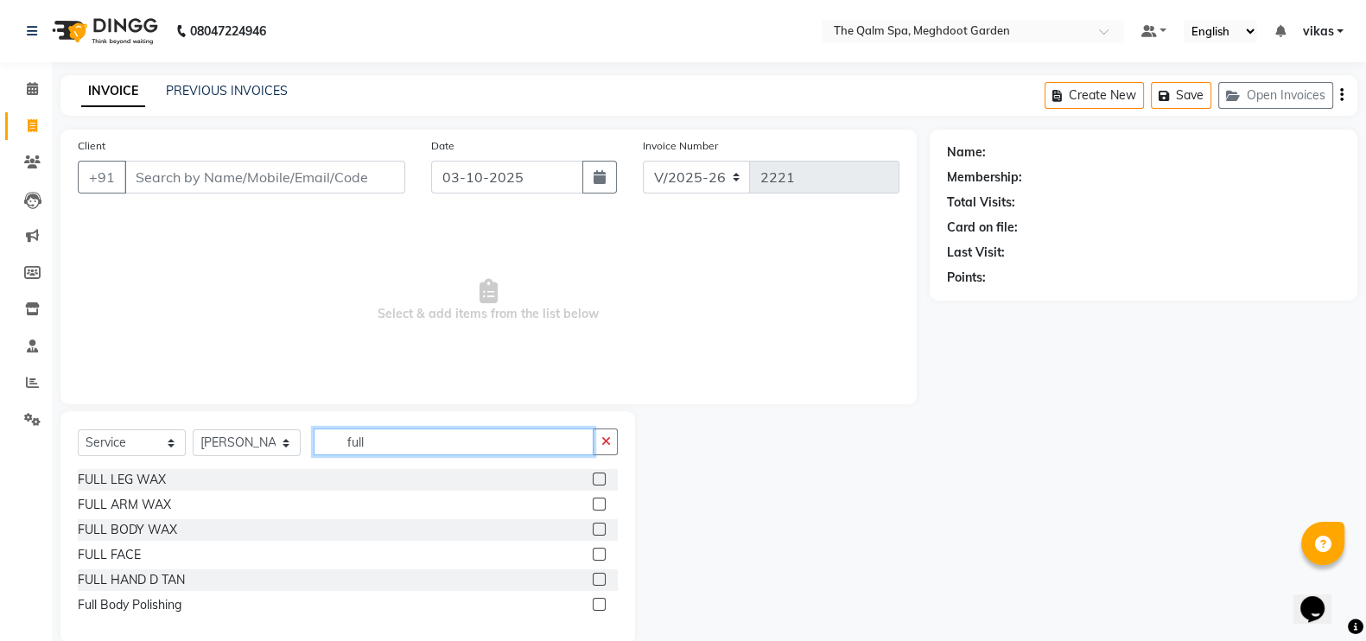
type input "full"
click at [598, 600] on label at bounding box center [599, 604] width 13 height 13
click at [598, 600] on input "checkbox" at bounding box center [598, 604] width 11 height 11
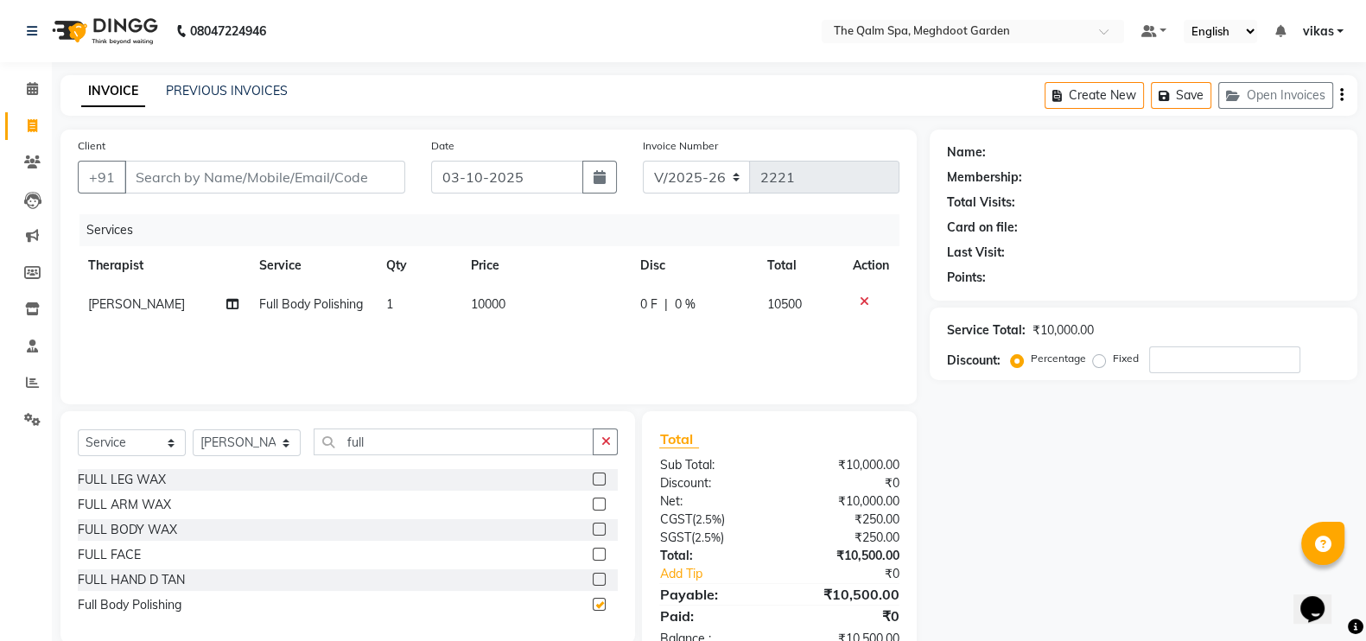
checkbox input "false"
